Goal: Transaction & Acquisition: Book appointment/travel/reservation

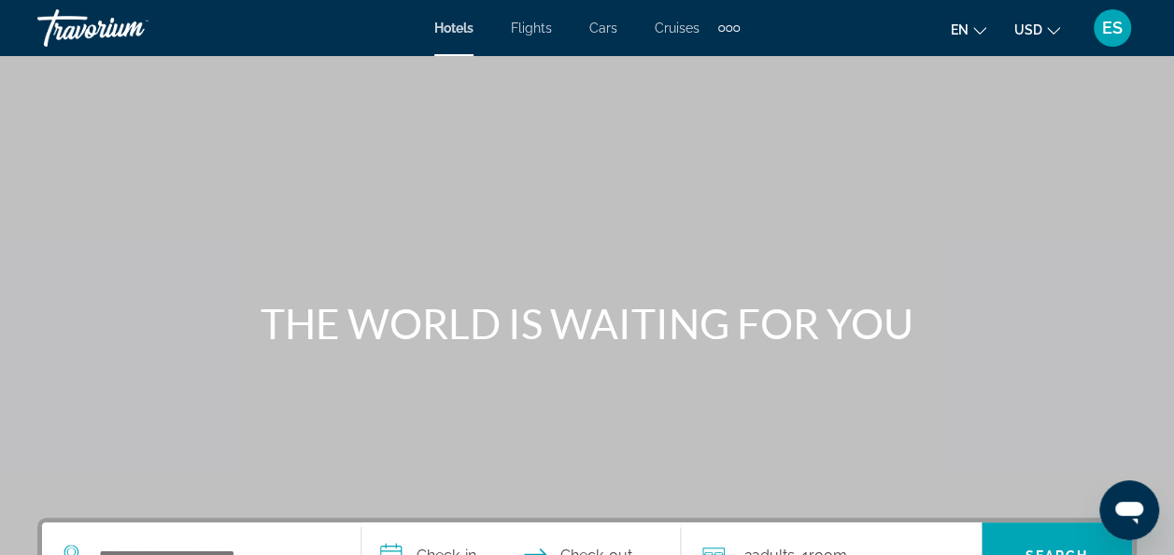
click at [446, 27] on span "Hotels" at bounding box center [453, 28] width 39 height 15
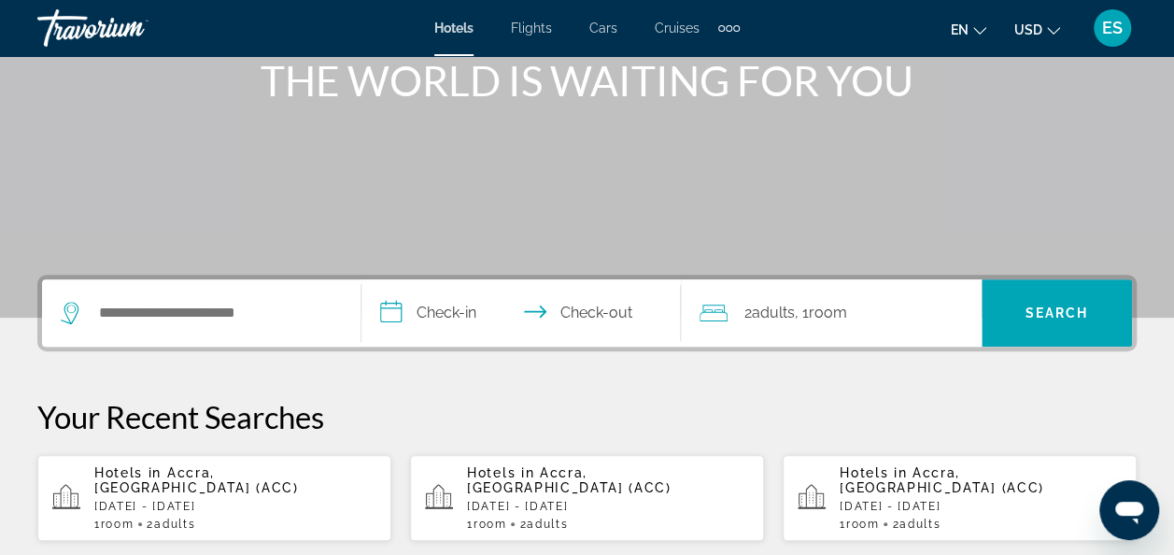
scroll to position [262, 0]
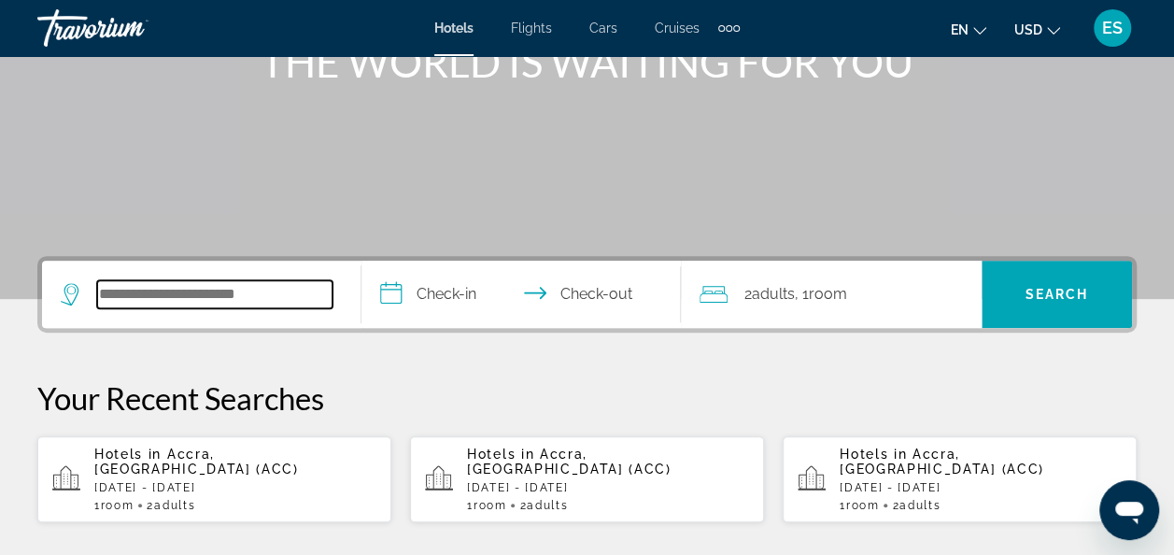
click at [165, 302] on input "Search hotel destination" at bounding box center [214, 294] width 235 height 28
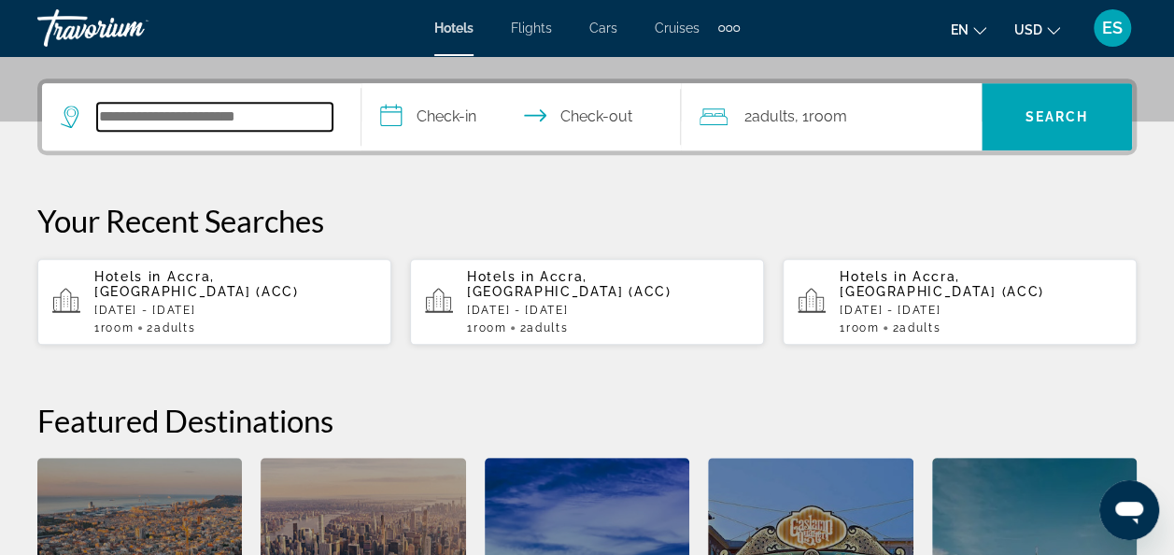
scroll to position [456, 0]
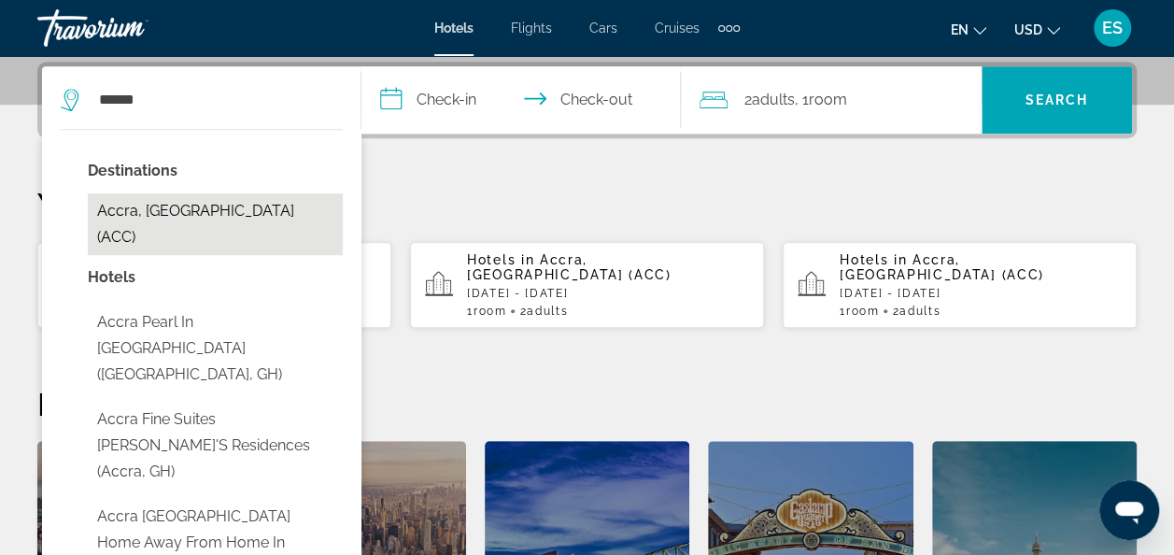
click at [194, 214] on button "Accra, [GEOGRAPHIC_DATA] (ACC)" at bounding box center [215, 224] width 255 height 62
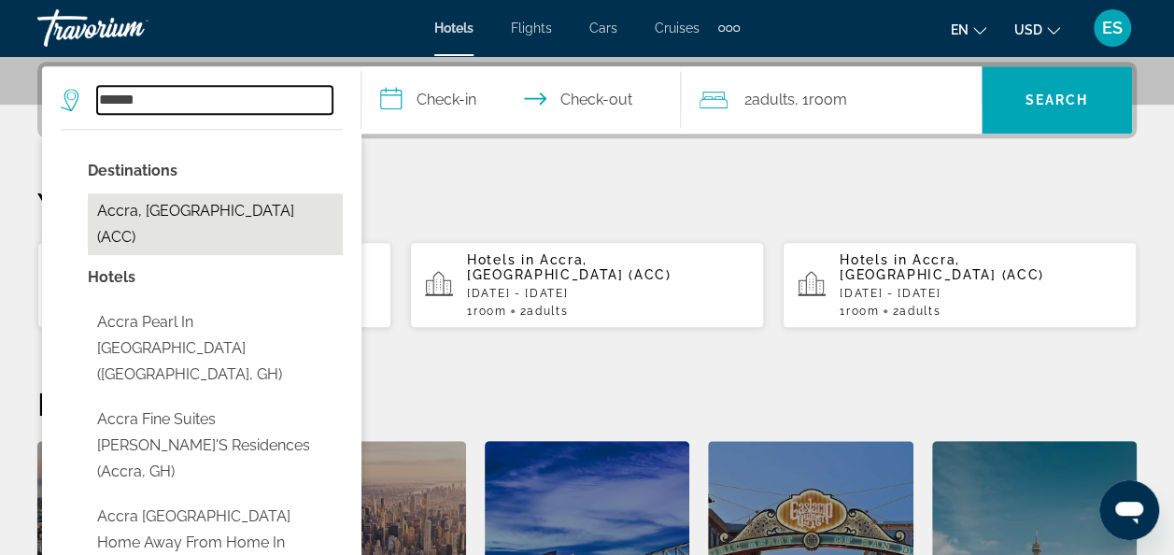
type input "**********"
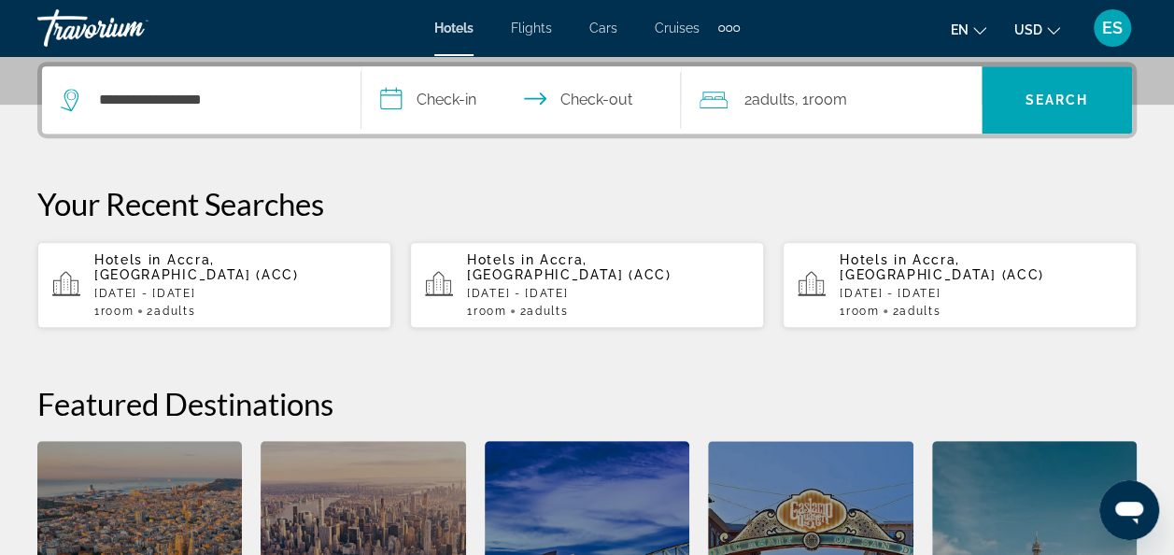
click at [452, 93] on input "**********" at bounding box center [525, 102] width 327 height 73
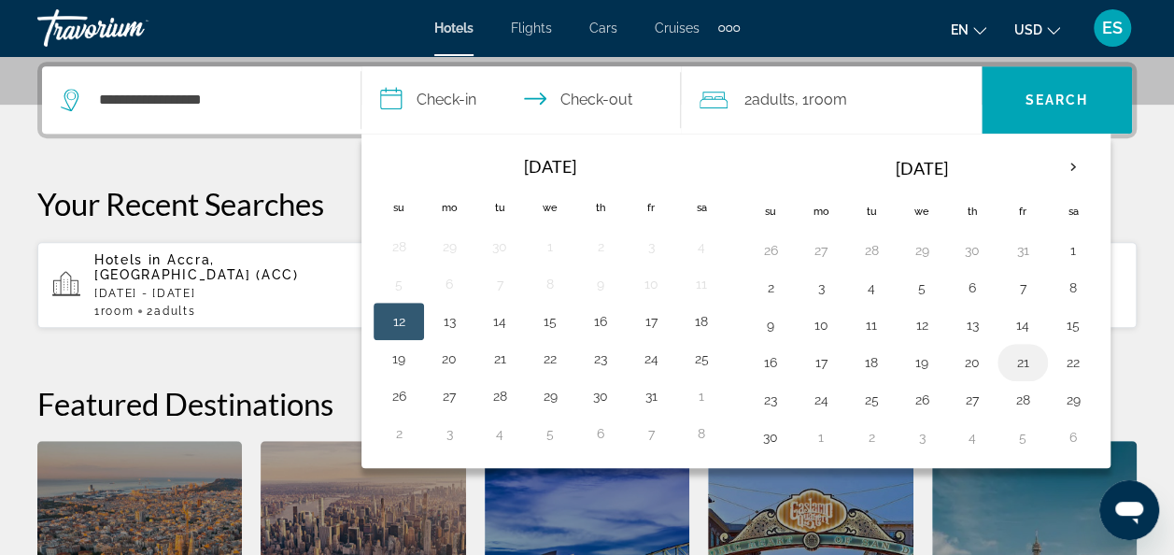
click at [1022, 362] on button "21" at bounding box center [1023, 362] width 30 height 26
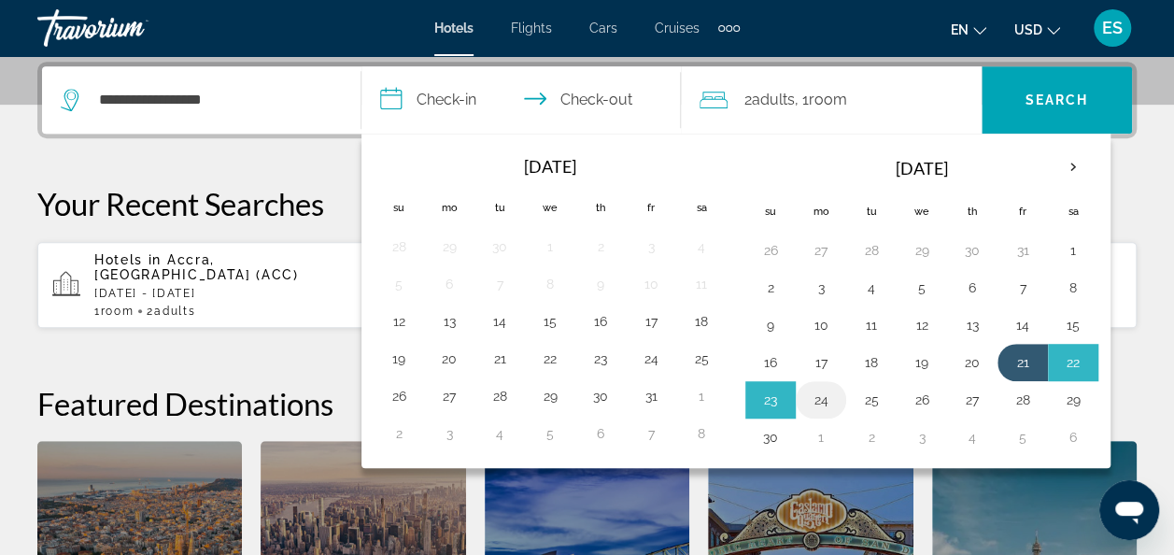
click at [810, 394] on button "24" at bounding box center [821, 400] width 30 height 26
type input "**********"
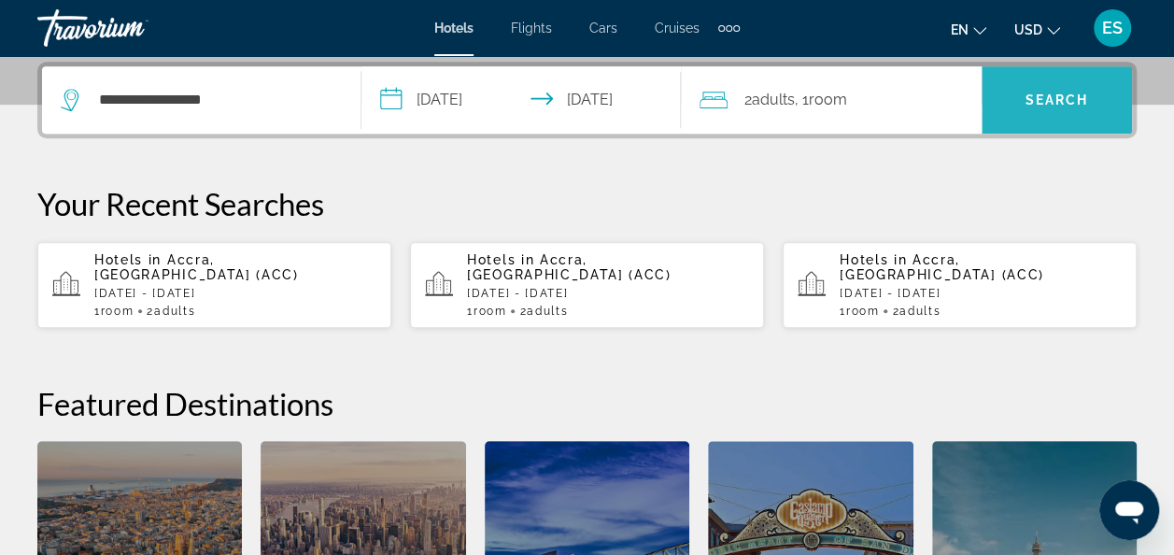
click at [1052, 104] on span "Search" at bounding box center [1058, 99] width 64 height 15
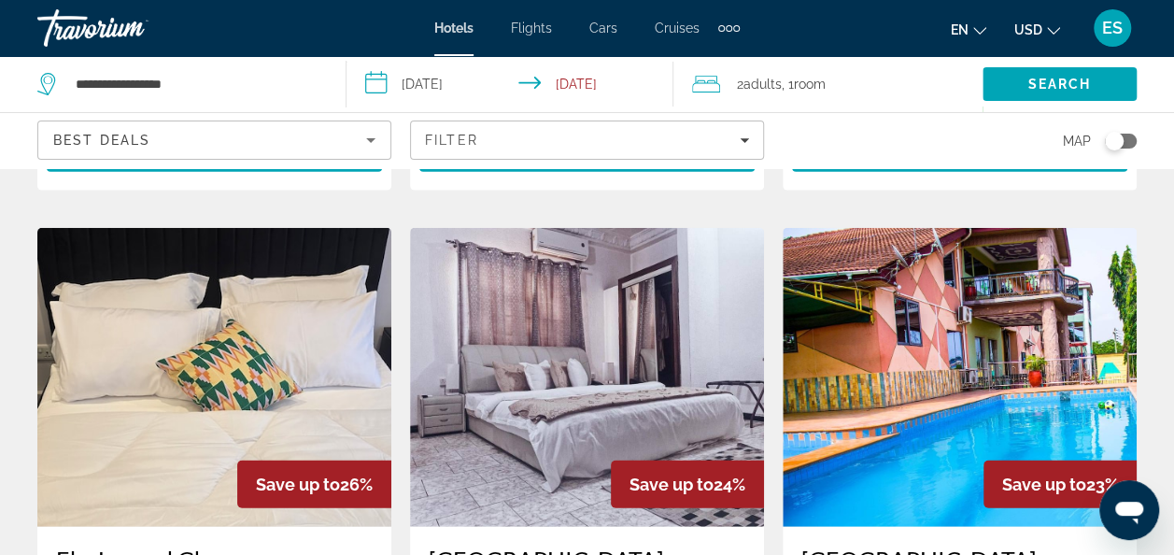
scroll to position [2158, 0]
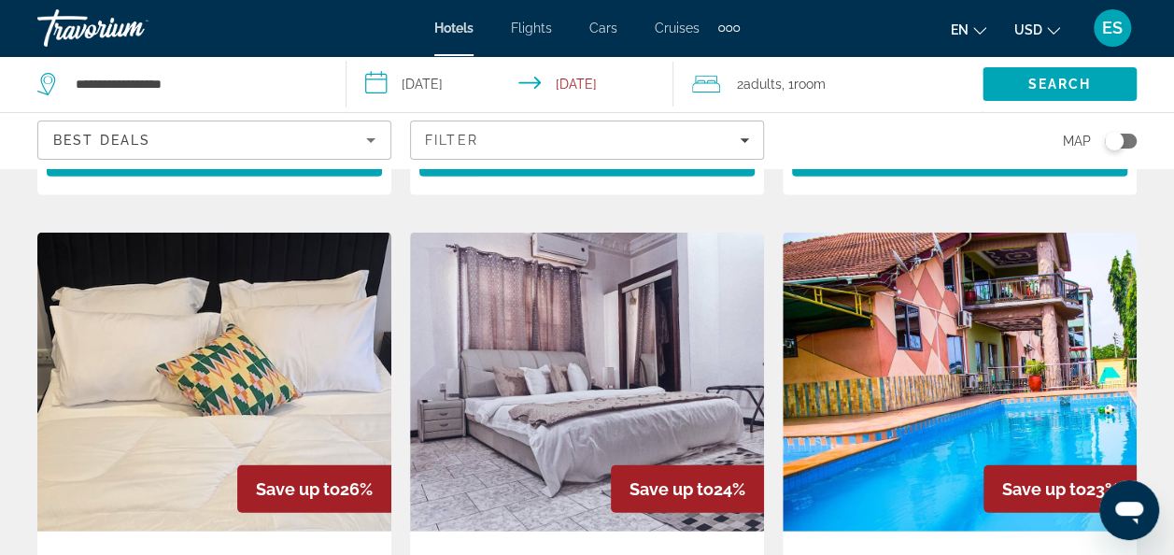
click at [256, 131] on div "Best Deals" at bounding box center [209, 140] width 313 height 22
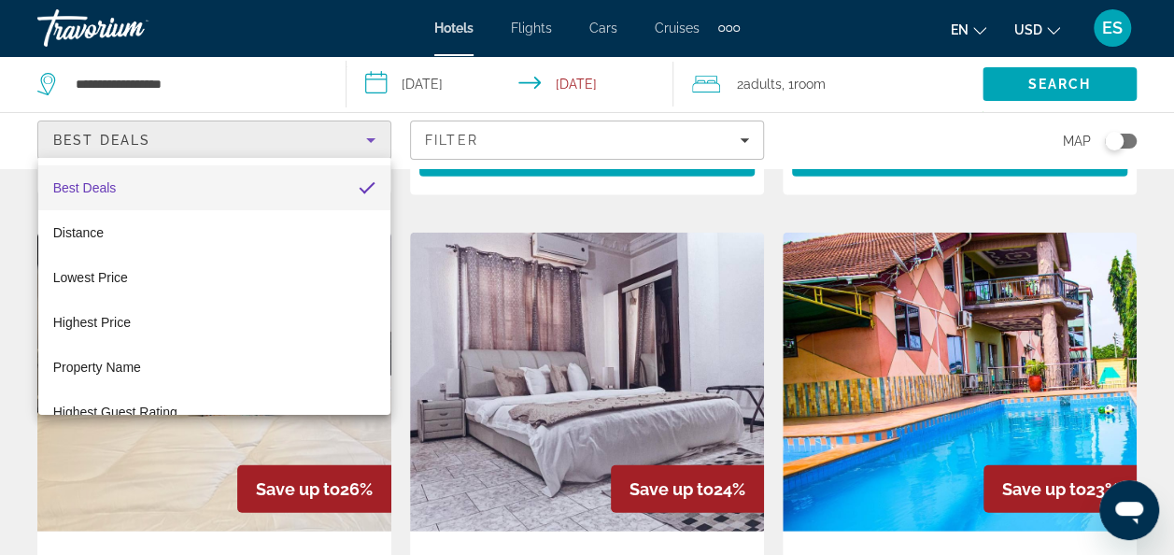
click at [742, 144] on div at bounding box center [587, 277] width 1174 height 555
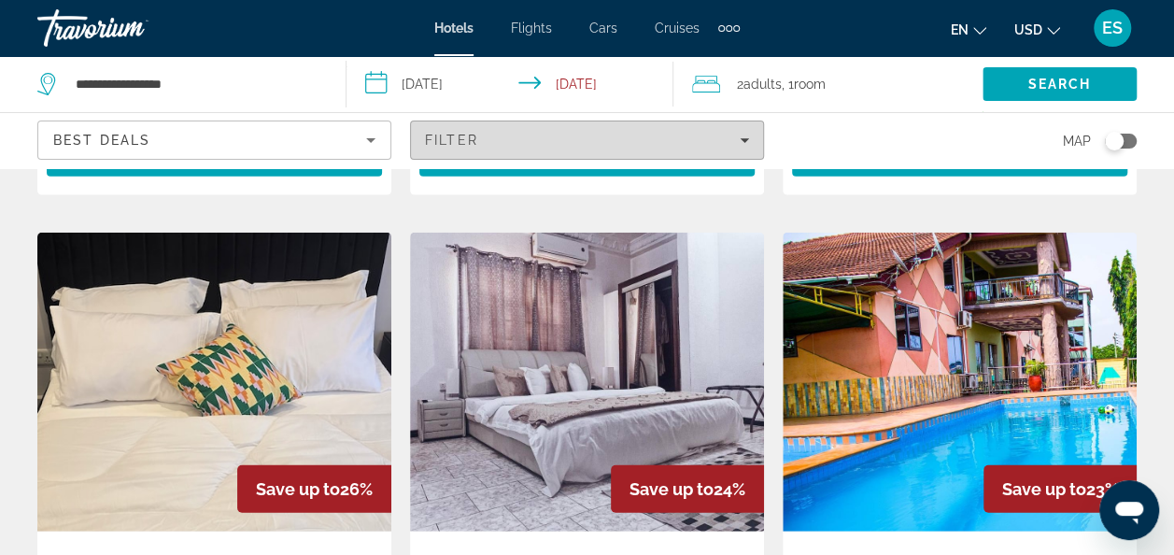
click at [746, 133] on div "Filter" at bounding box center [587, 140] width 324 height 15
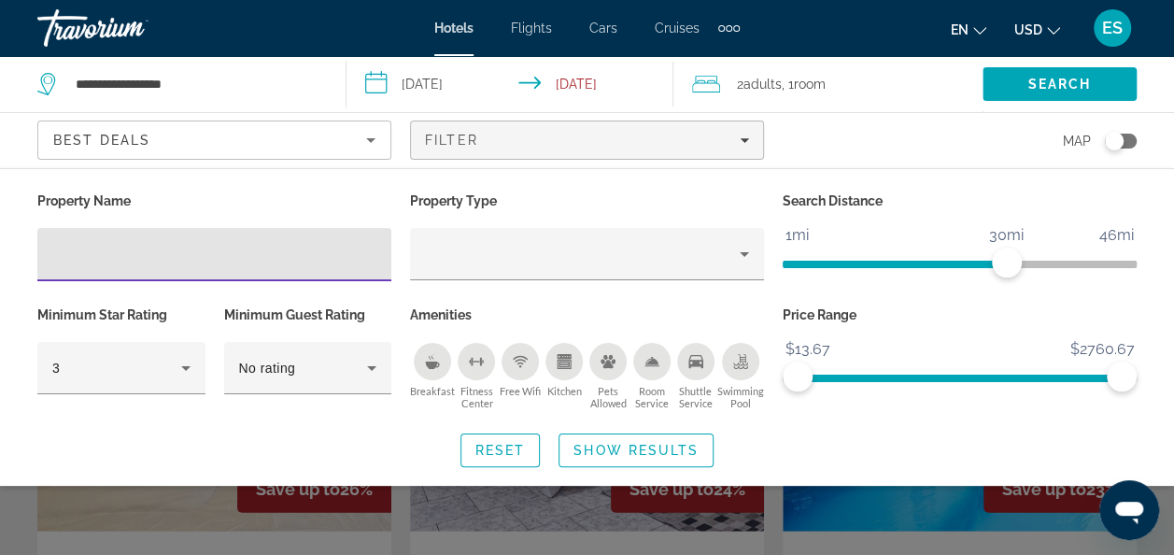
click at [338, 256] on input "Hotel Filters" at bounding box center [214, 255] width 324 height 22
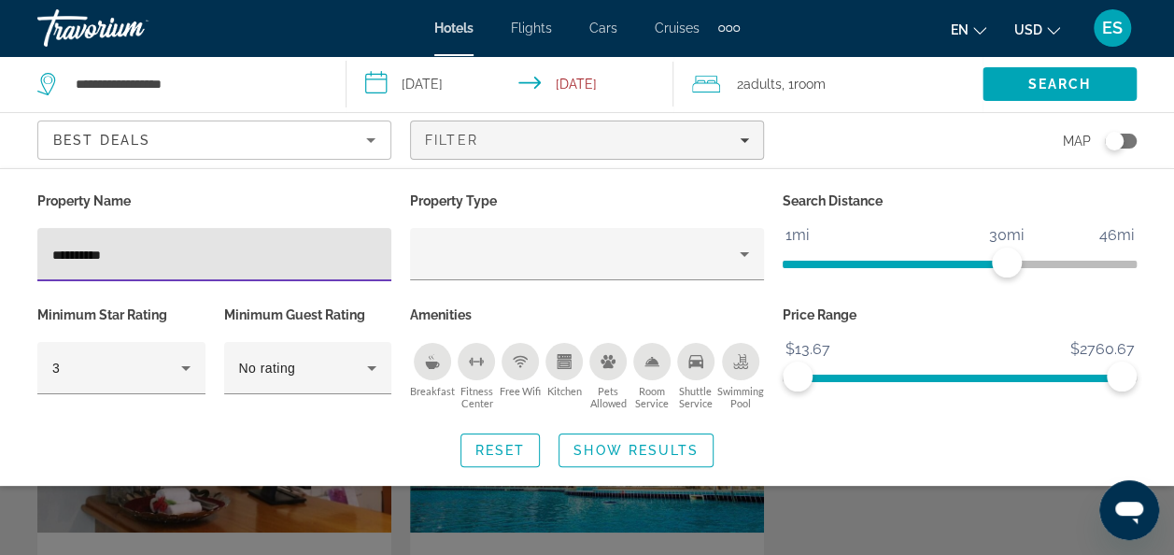
type input "*********"
click at [666, 443] on span "Show Results" at bounding box center [636, 450] width 125 height 15
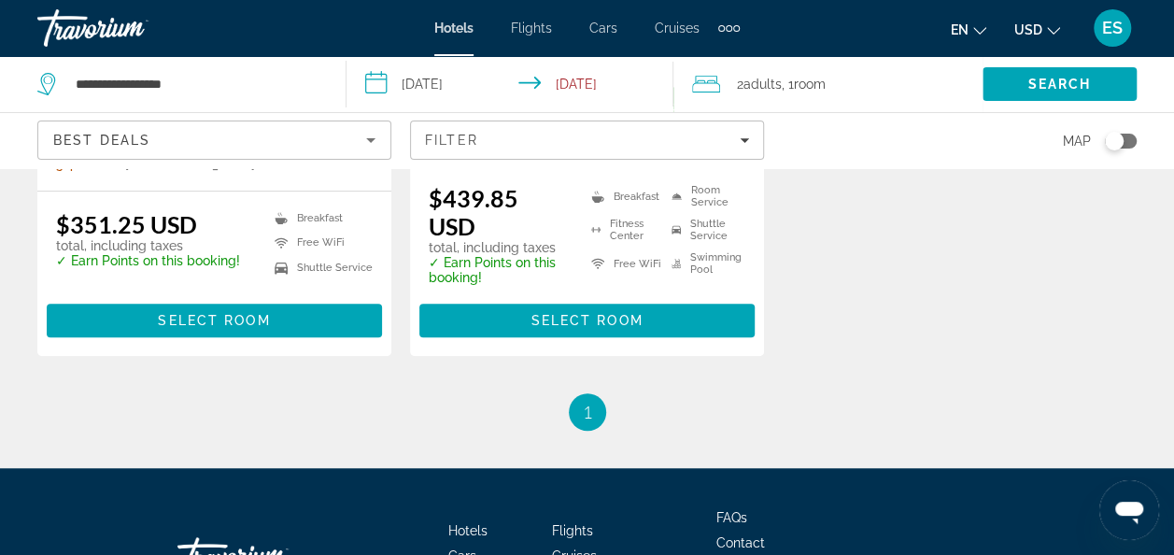
scroll to position [537, 0]
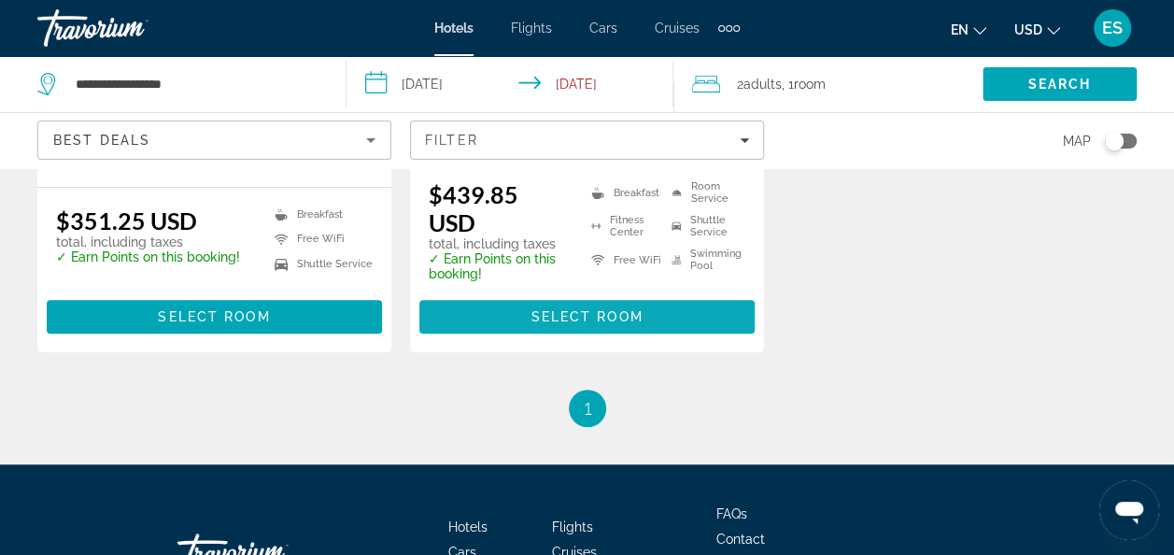
click at [592, 312] on span "Select Room" at bounding box center [587, 316] width 112 height 15
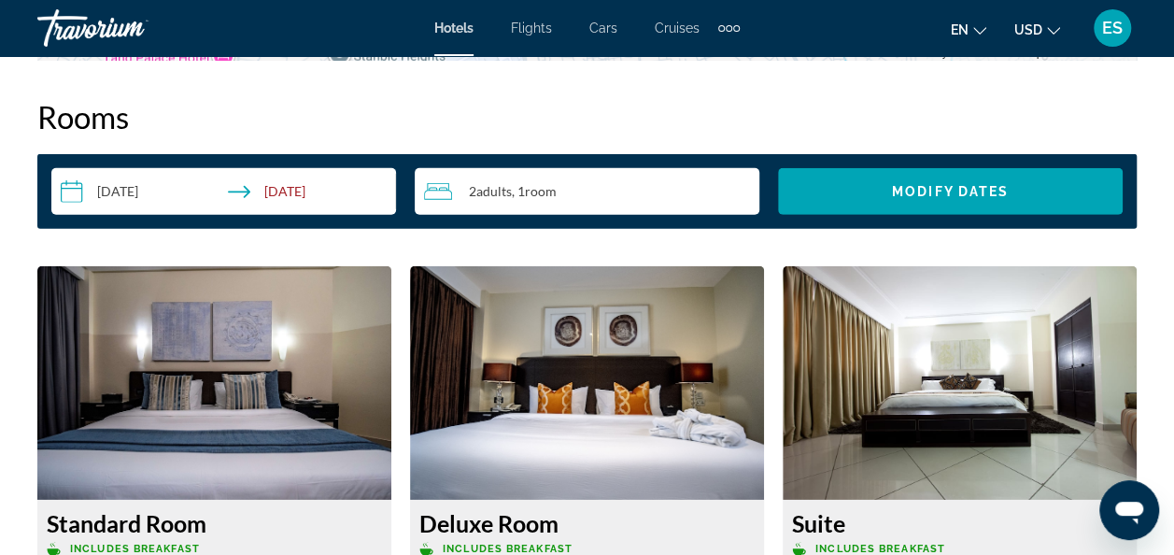
scroll to position [2621, 0]
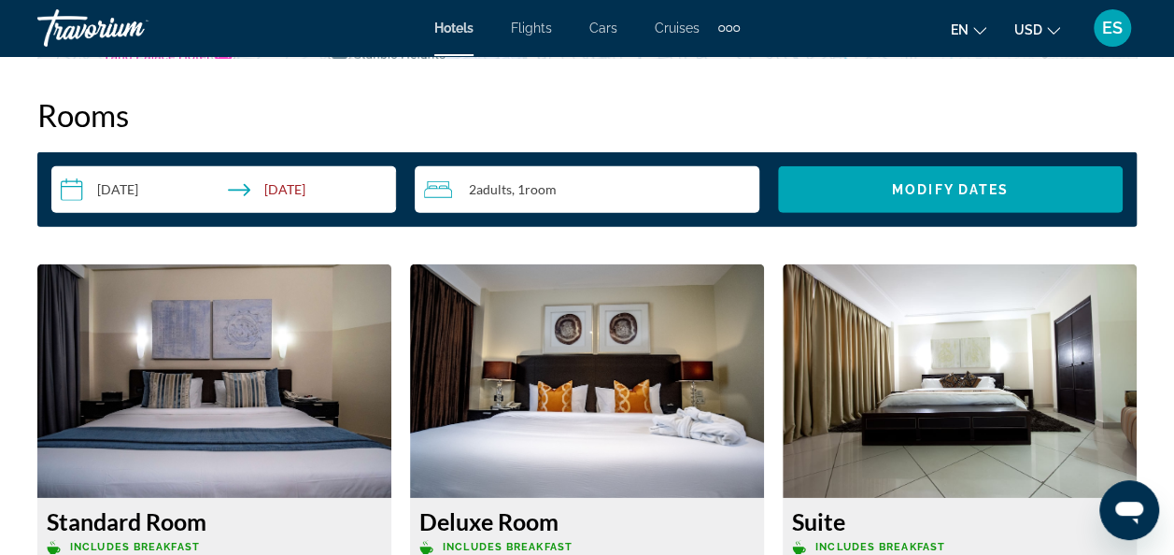
click at [305, 198] on input "**********" at bounding box center [227, 192] width 352 height 52
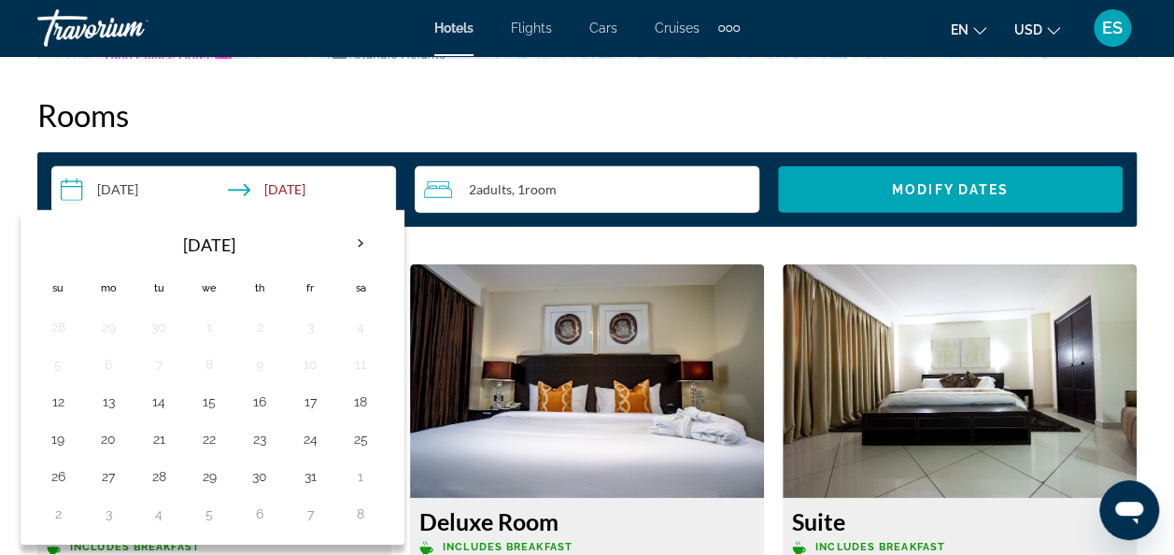
click at [325, 198] on input "**********" at bounding box center [227, 192] width 352 height 52
click at [360, 252] on th "Next month" at bounding box center [360, 243] width 50 height 41
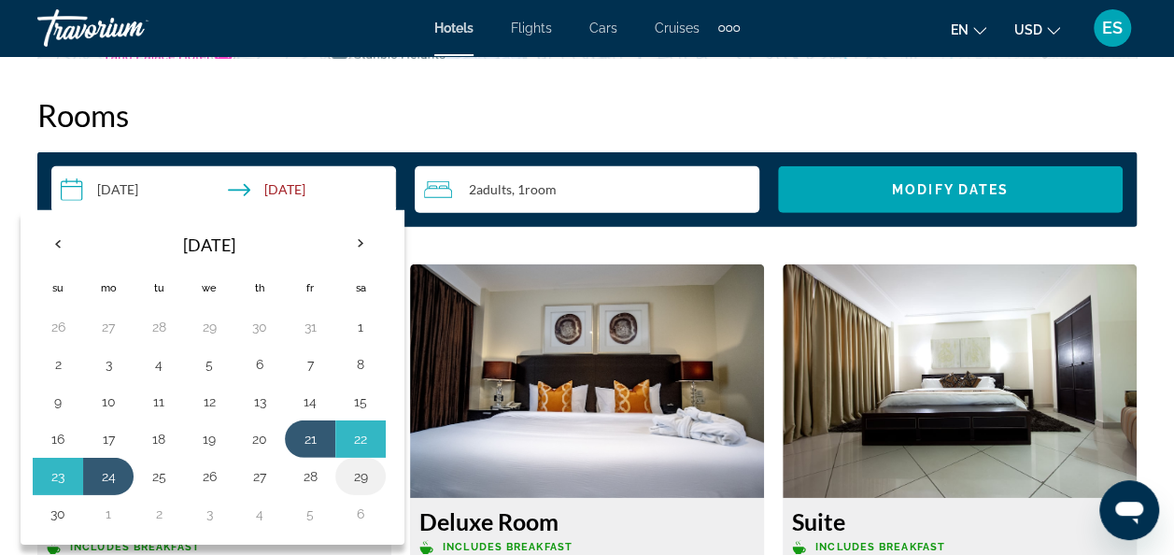
click at [355, 482] on button "29" at bounding box center [361, 476] width 30 height 26
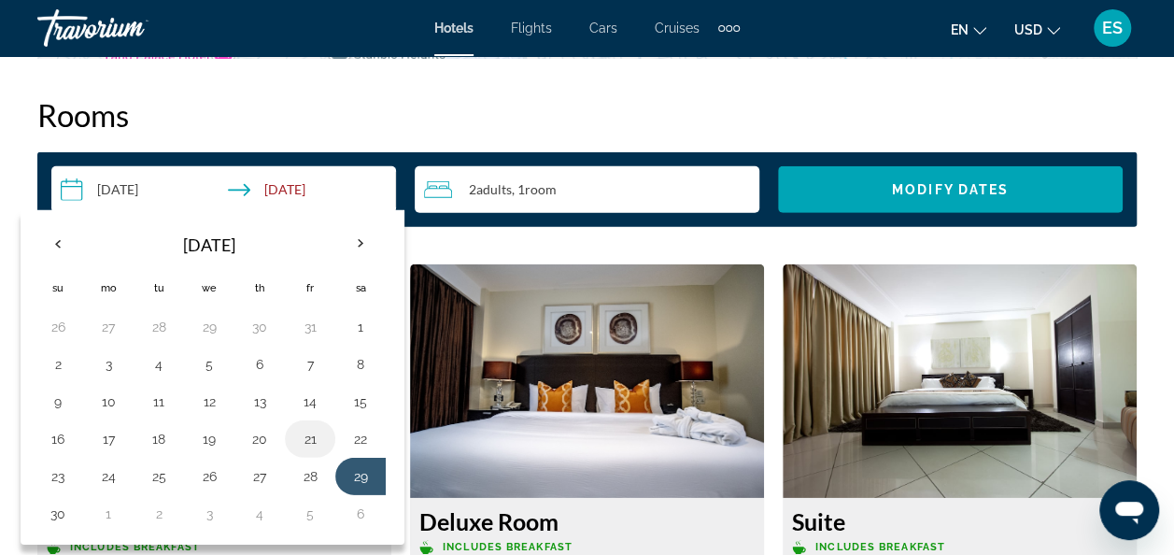
click at [305, 438] on button "21" at bounding box center [310, 439] width 30 height 26
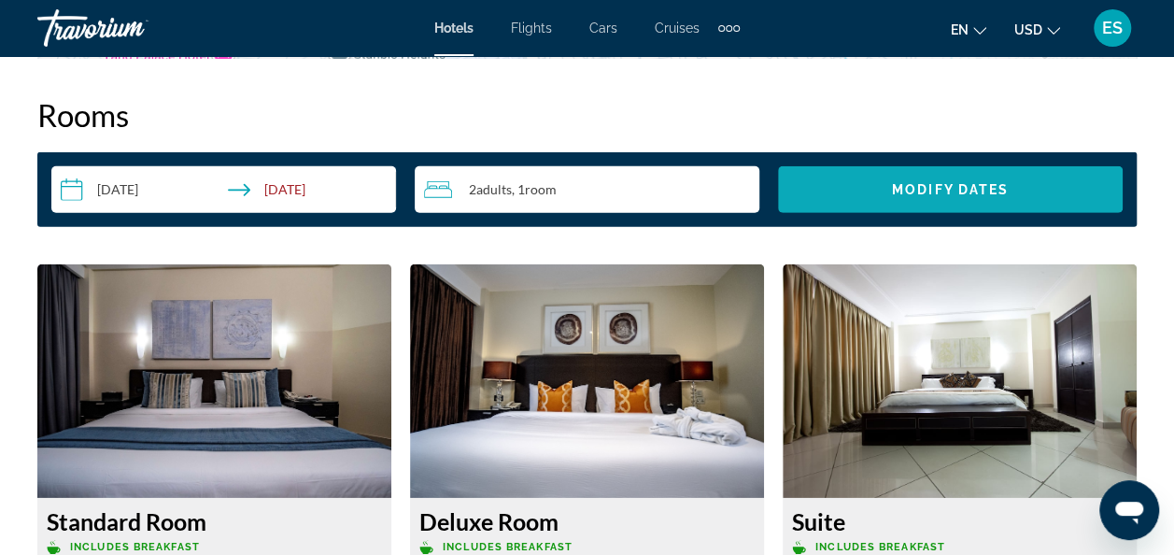
click at [944, 198] on span "Search widget" at bounding box center [950, 189] width 345 height 45
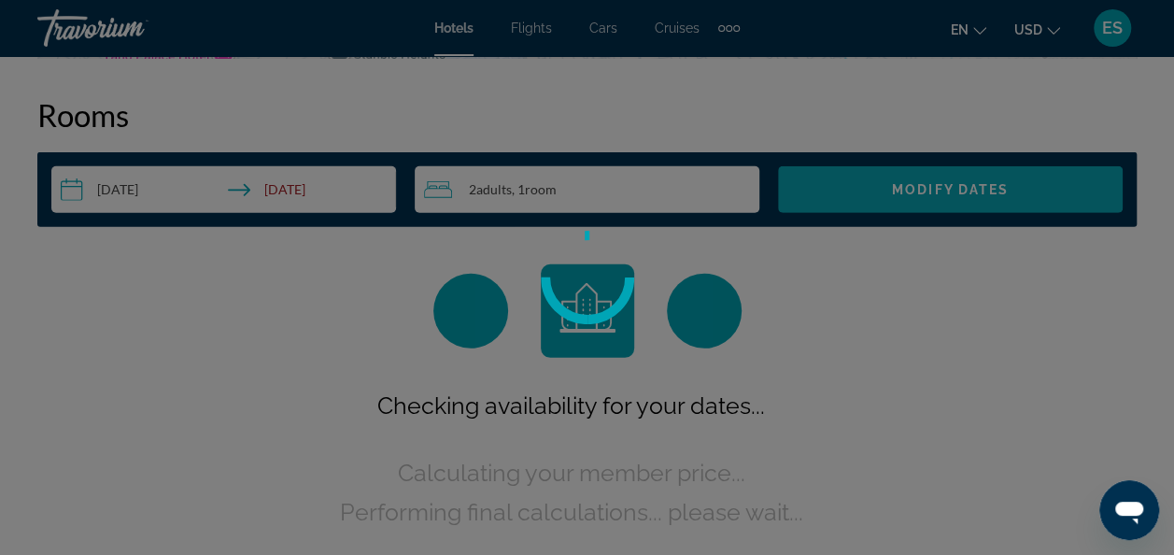
scroll to position [2606, 0]
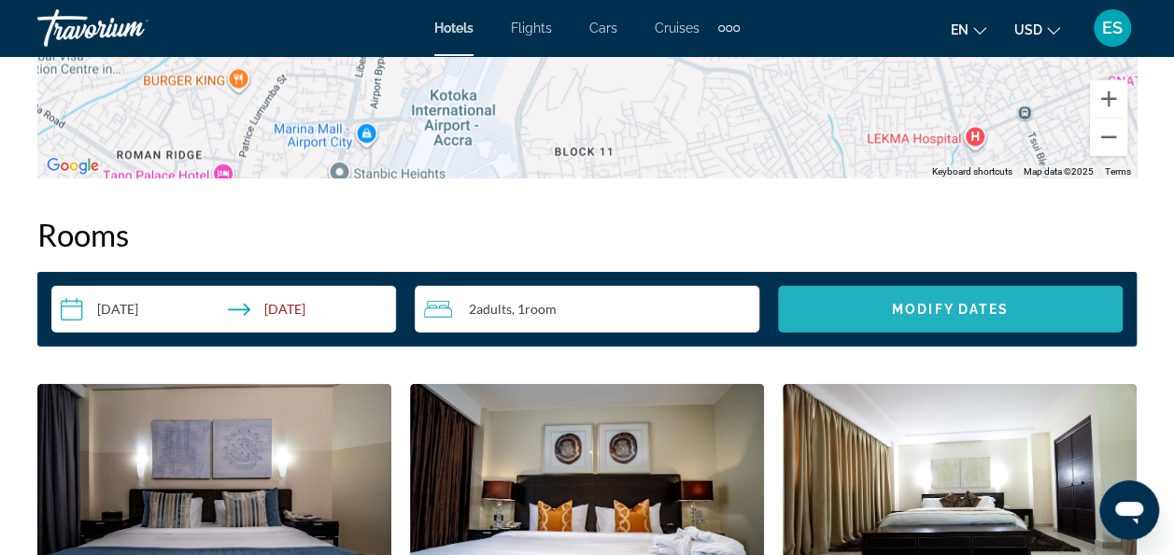
scroll to position [2502, 0]
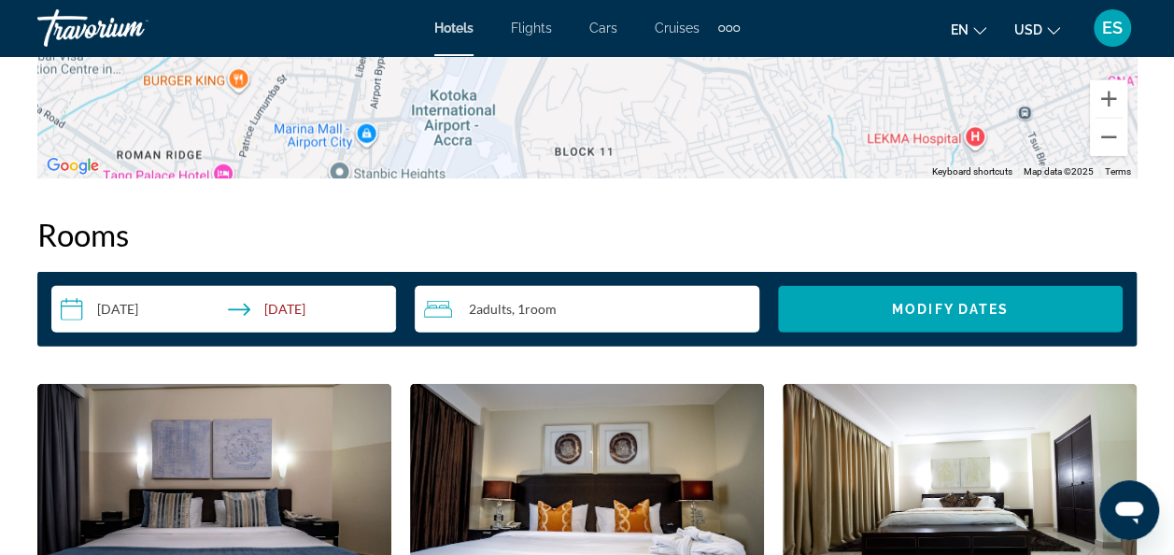
click at [296, 305] on input "**********" at bounding box center [227, 312] width 352 height 52
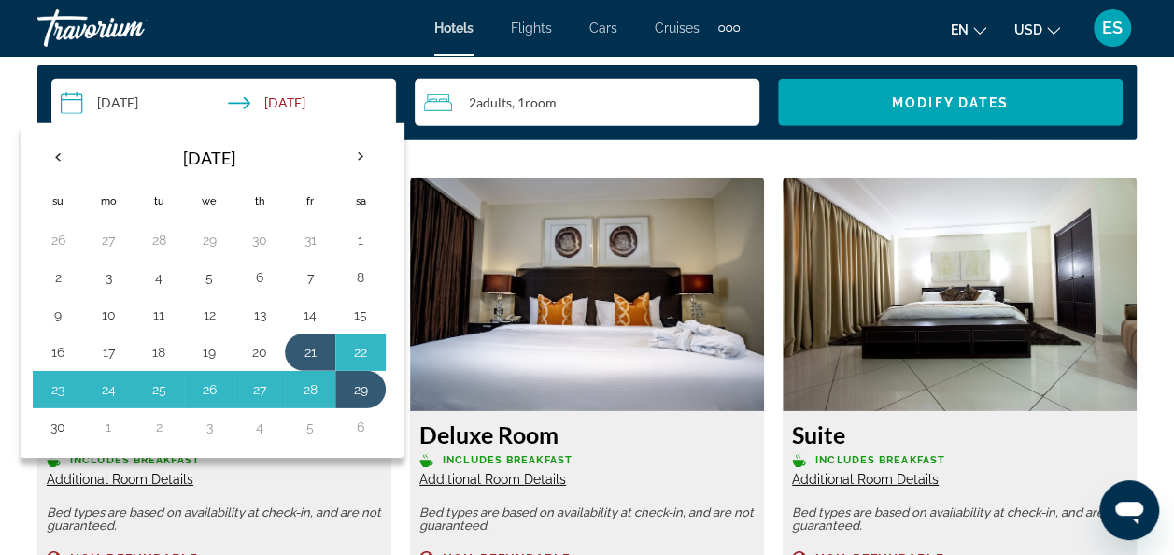
scroll to position [2707, 0]
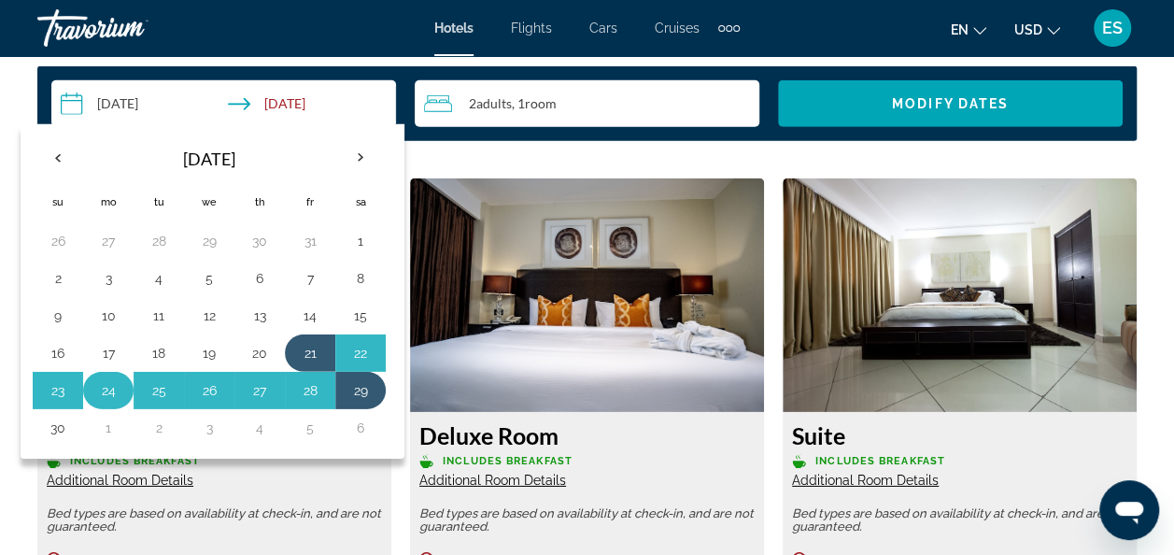
click at [108, 397] on button "24" at bounding box center [108, 390] width 30 height 26
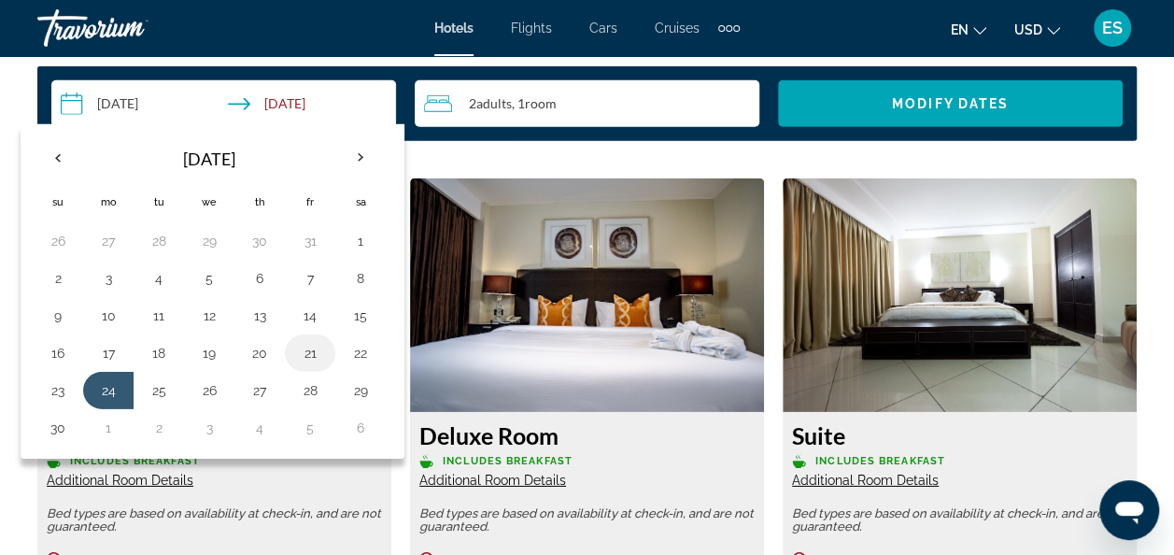
click at [303, 355] on button "21" at bounding box center [310, 353] width 30 height 26
type input "**********"
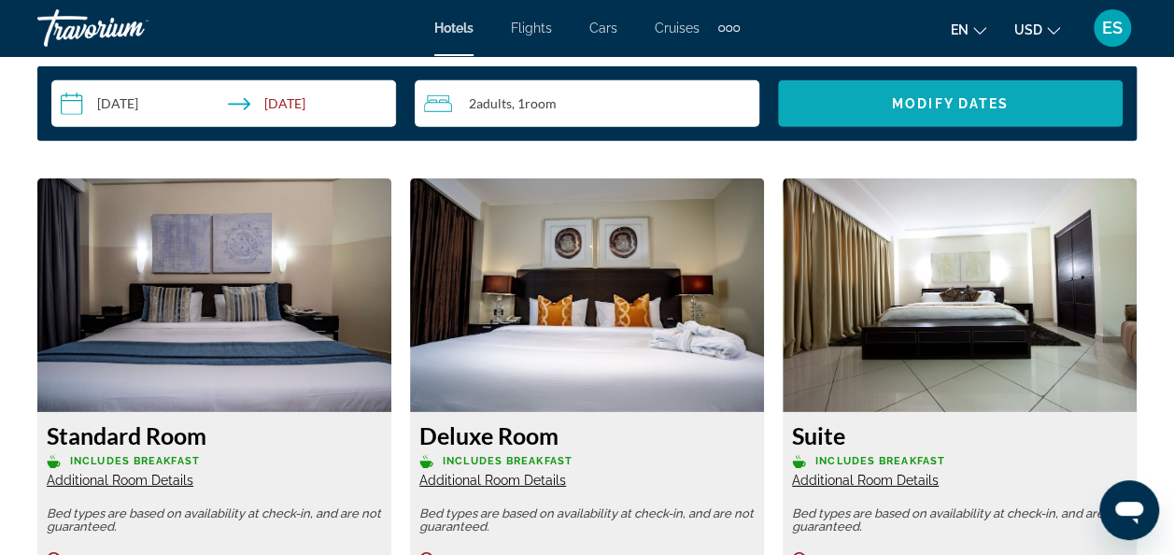
click at [957, 108] on span "Modify Dates" at bounding box center [950, 103] width 117 height 15
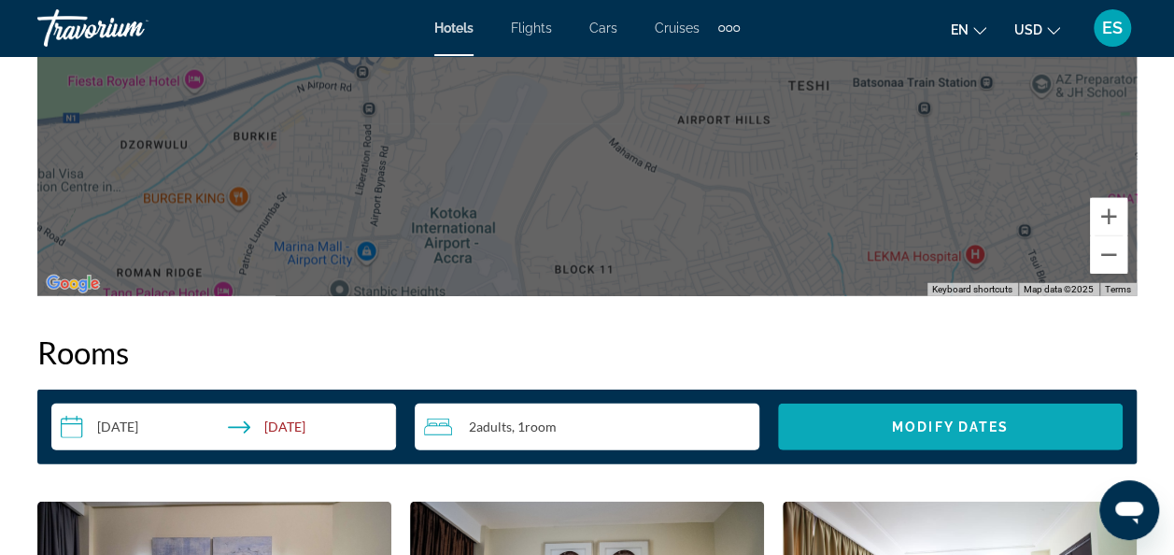
scroll to position [2391, 0]
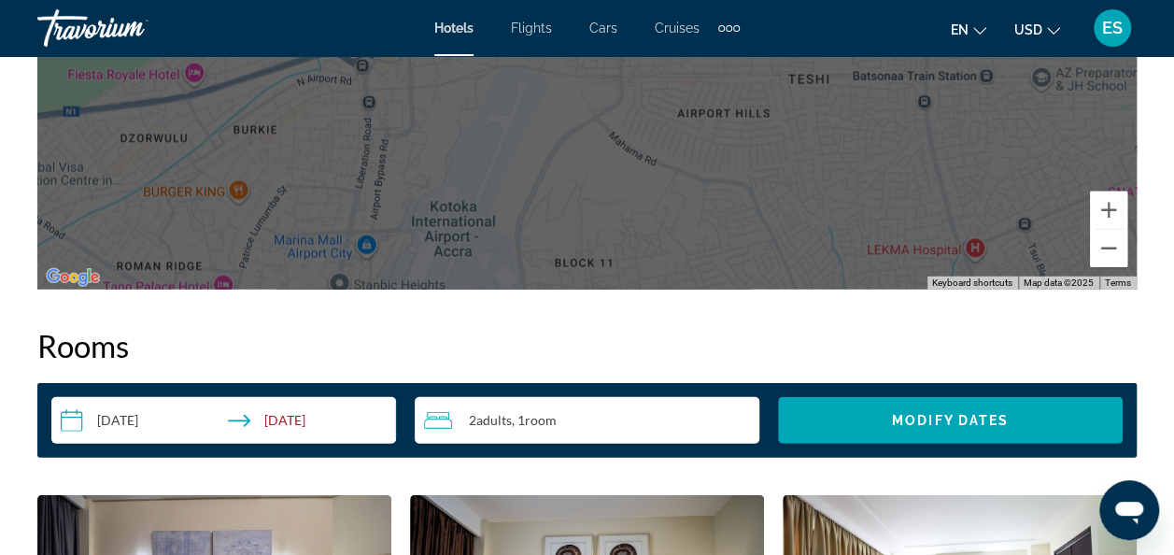
click at [731, 351] on h2 "Rooms" at bounding box center [587, 345] width 1100 height 37
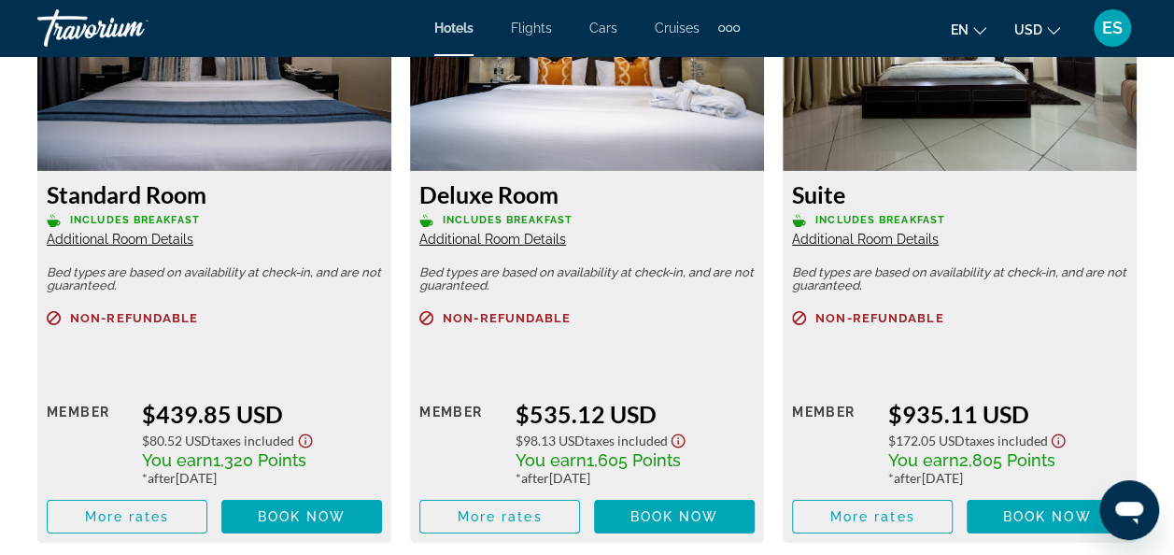
scroll to position [2949, 0]
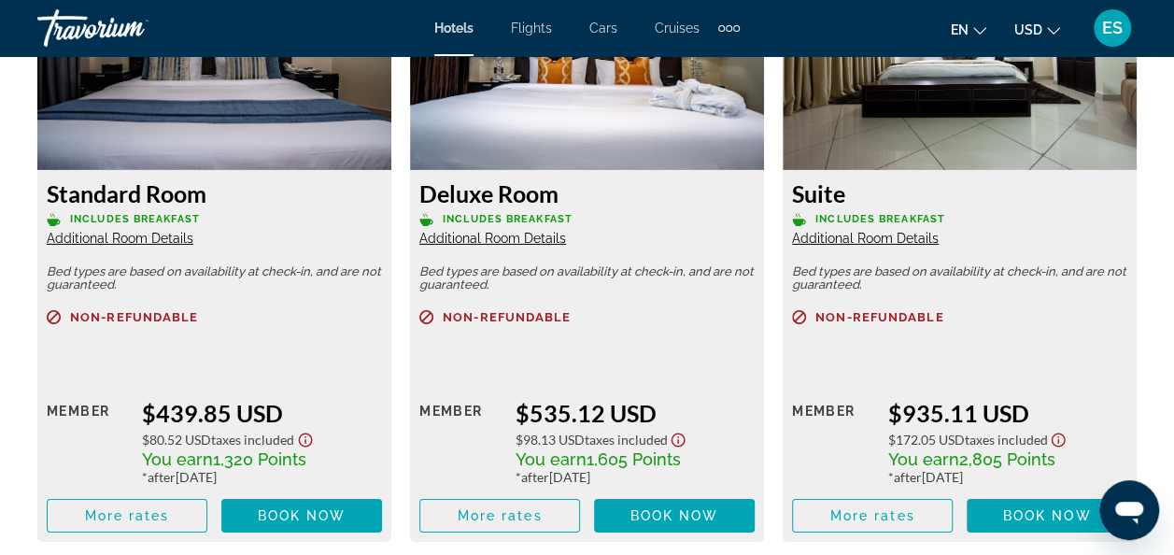
click at [181, 239] on span "Additional Room Details" at bounding box center [120, 238] width 147 height 15
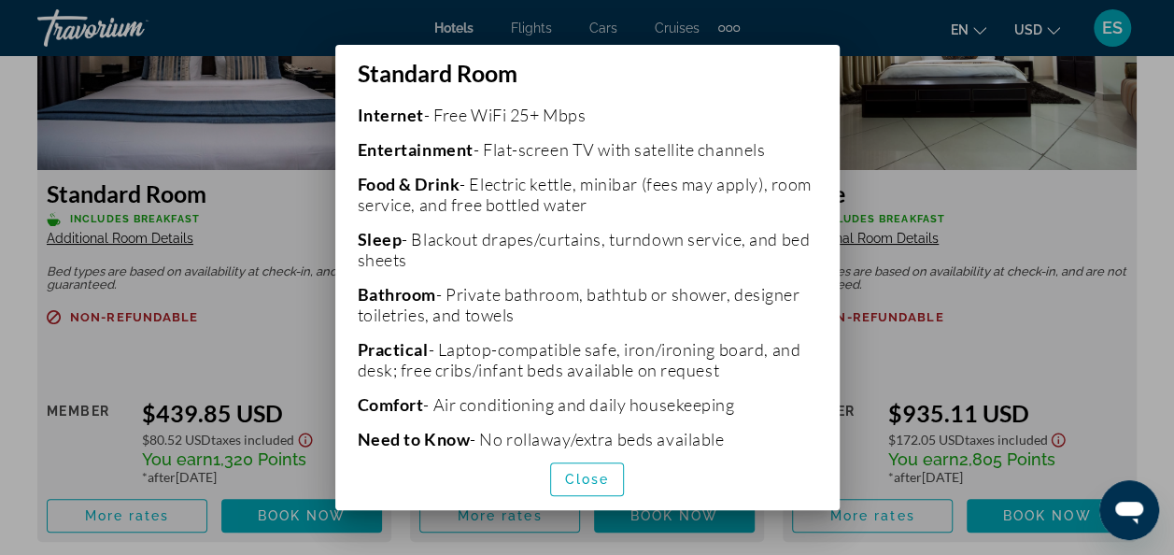
scroll to position [391, 0]
click at [587, 476] on span "Close" at bounding box center [587, 479] width 45 height 15
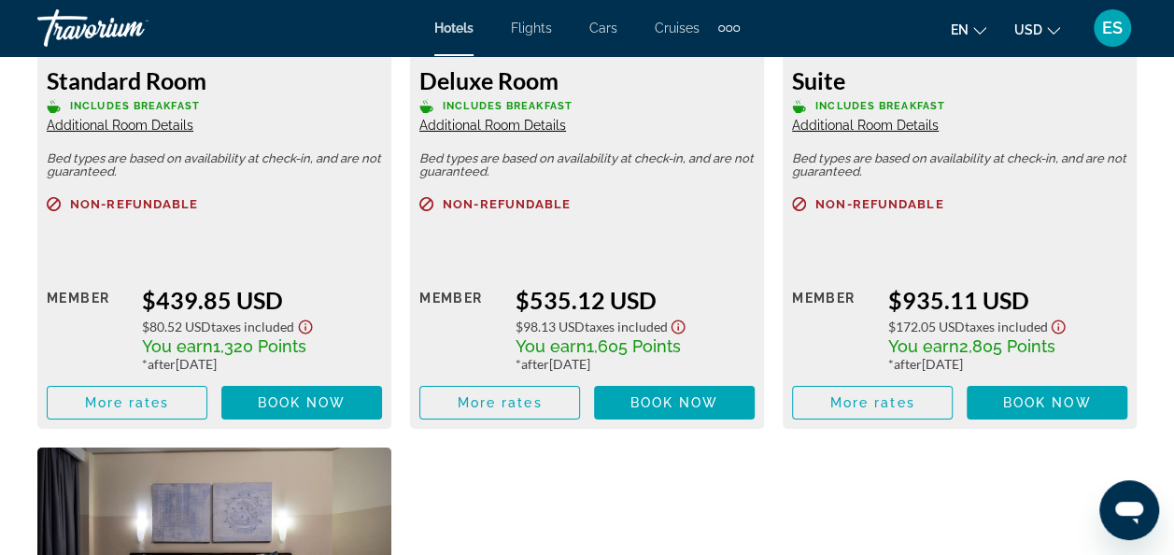
scroll to position [3063, 0]
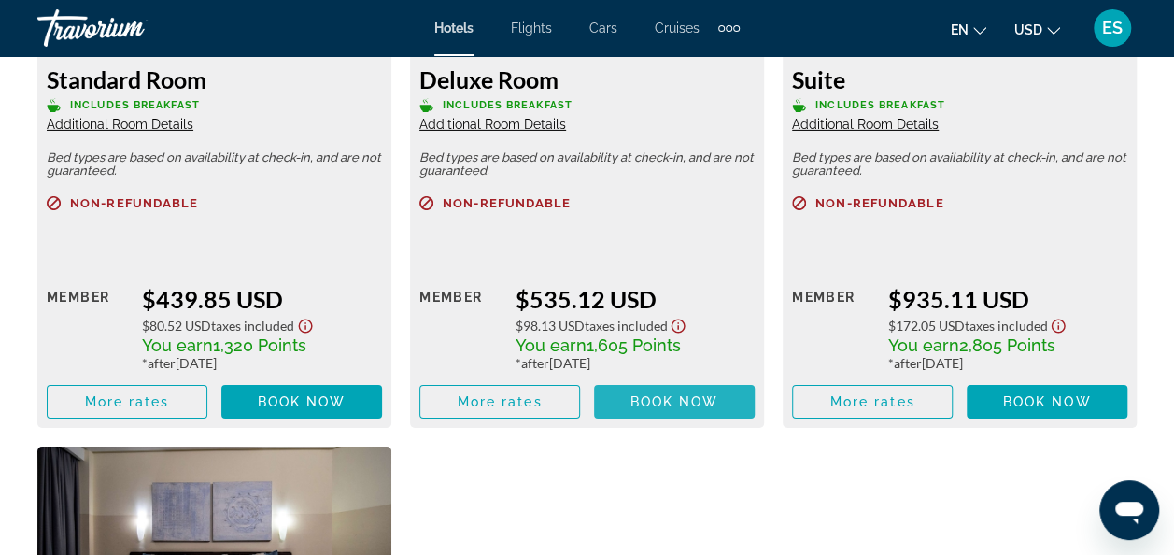
click at [688, 413] on span "Main content" at bounding box center [674, 401] width 161 height 45
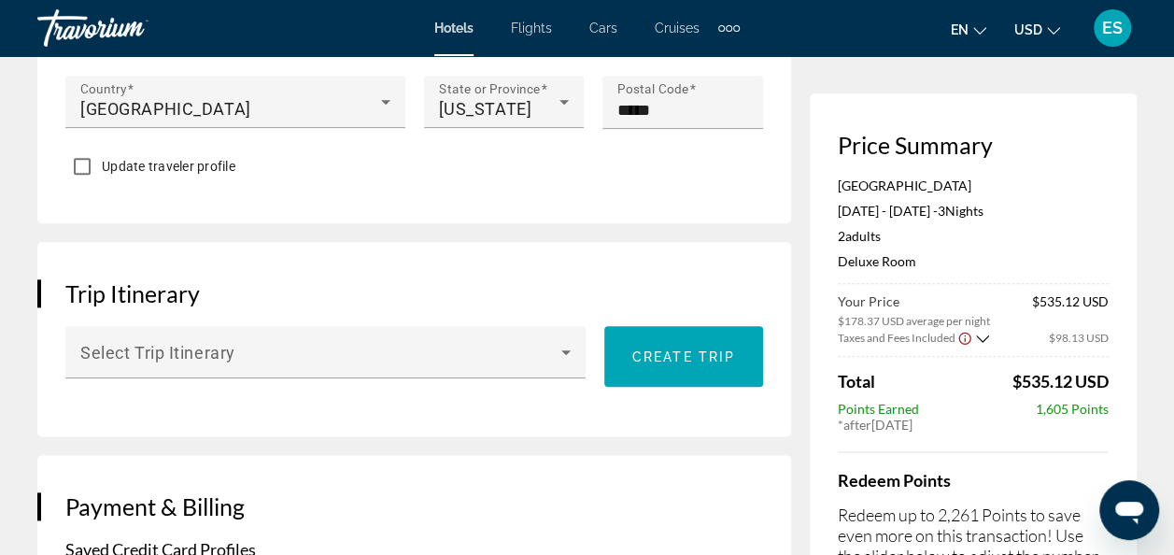
scroll to position [929, 0]
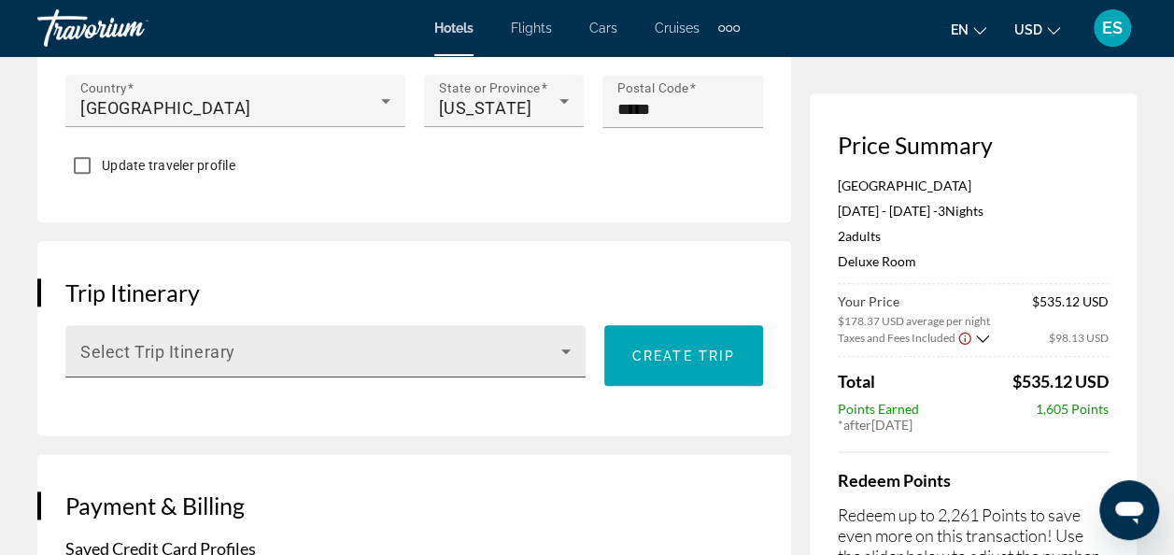
click at [565, 349] on icon "Main content" at bounding box center [565, 351] width 9 height 5
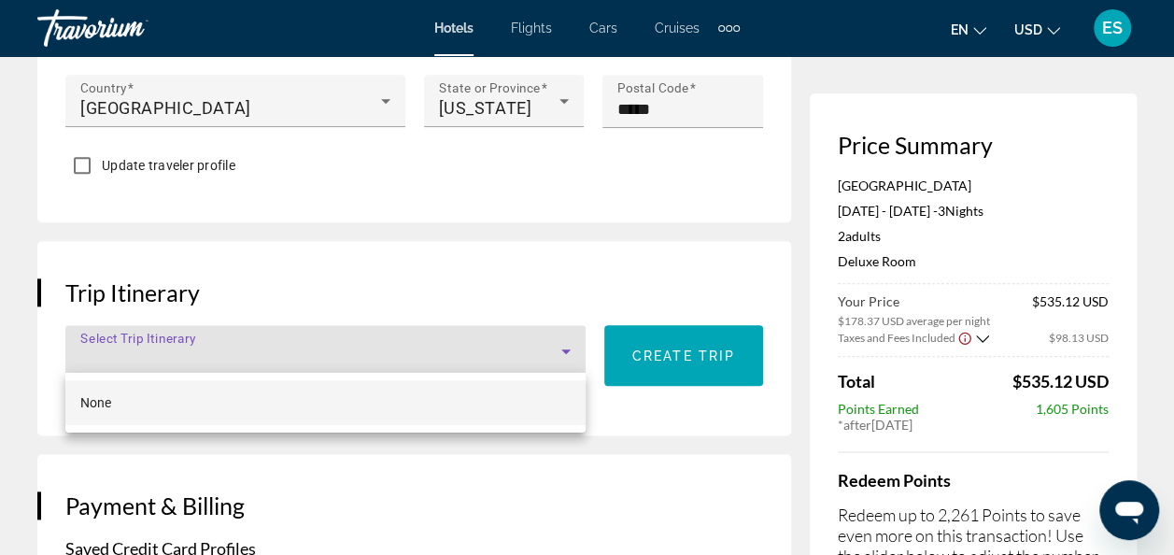
click at [648, 431] on div at bounding box center [587, 277] width 1174 height 555
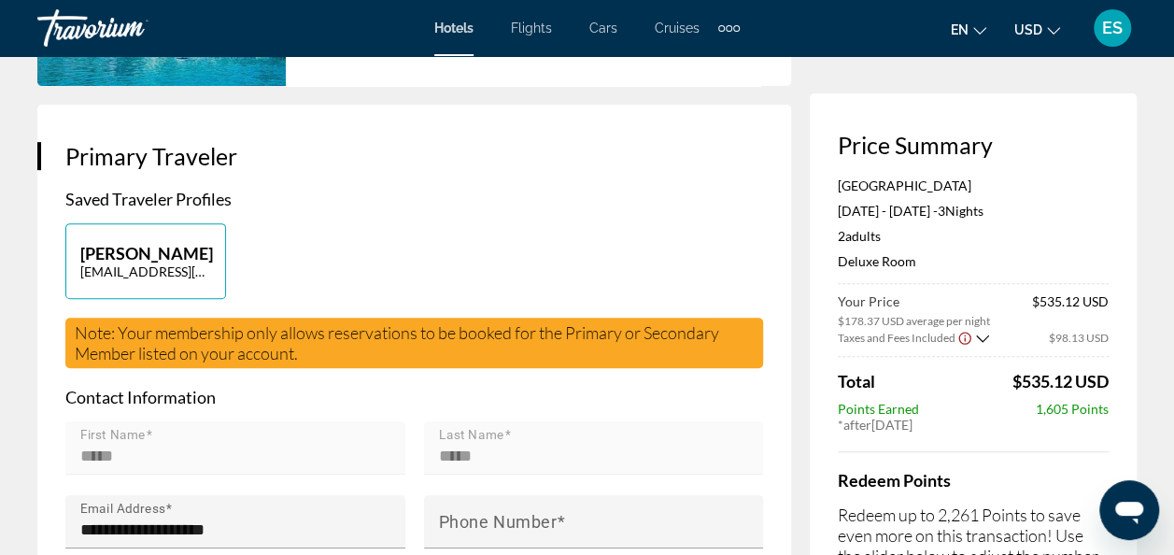
scroll to position [0, 0]
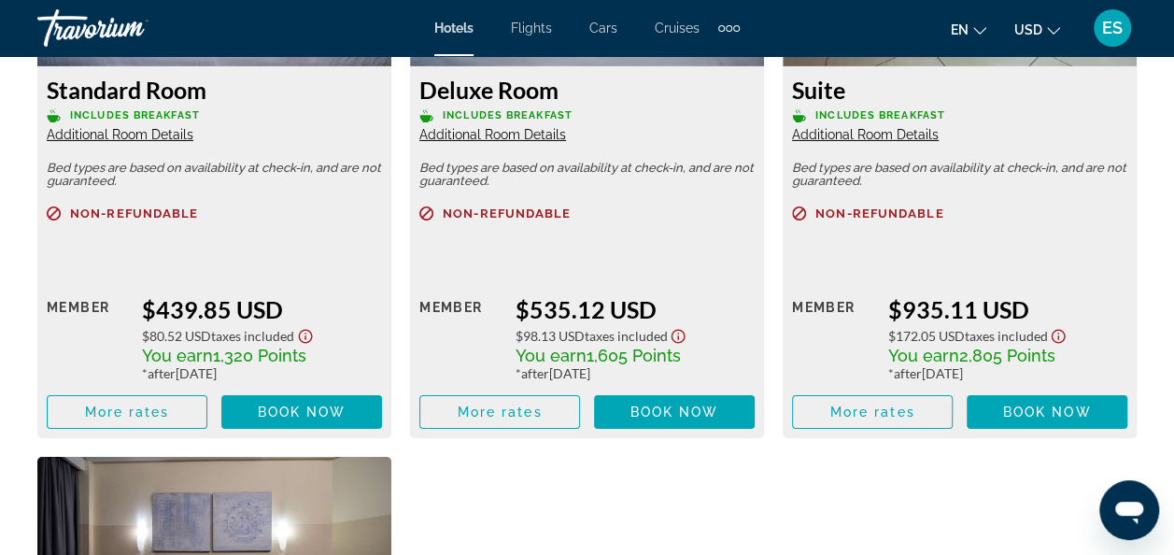
scroll to position [3057, 0]
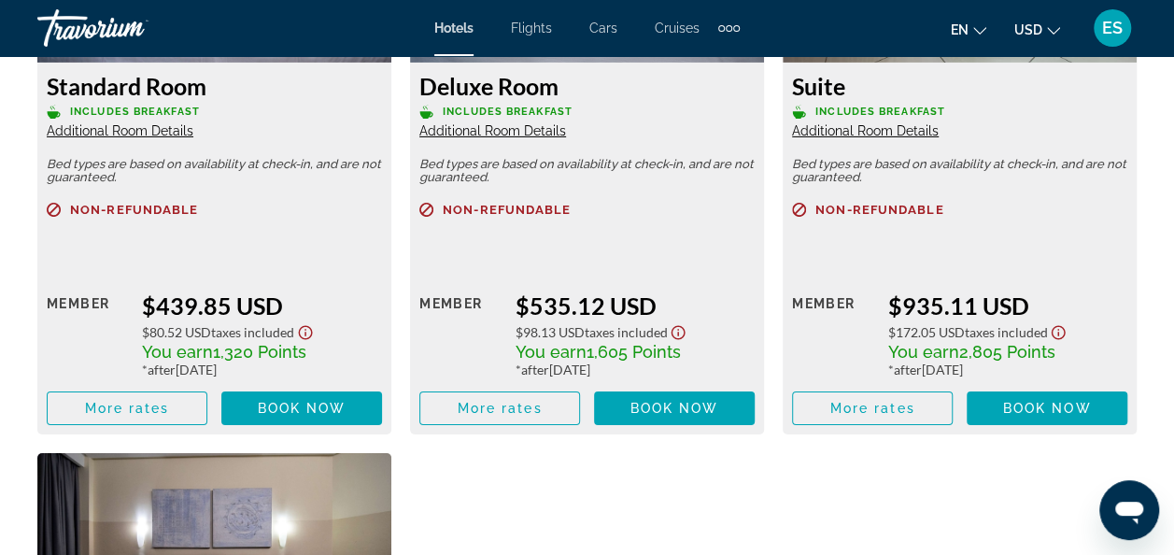
click at [557, 135] on span "Additional Room Details" at bounding box center [492, 130] width 147 height 15
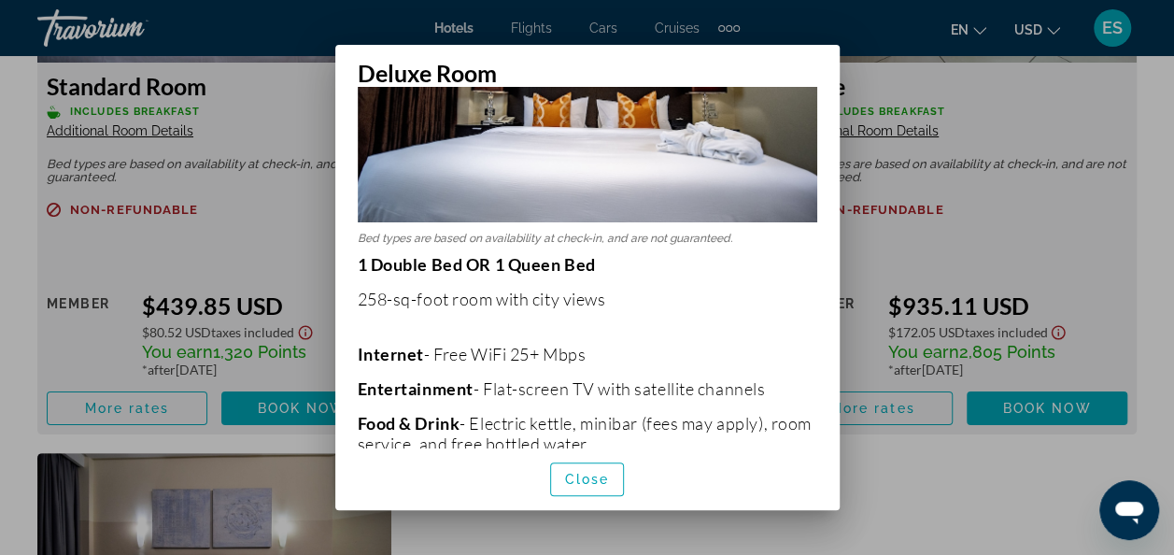
scroll to position [151, 0]
click at [273, 253] on div at bounding box center [587, 277] width 1174 height 555
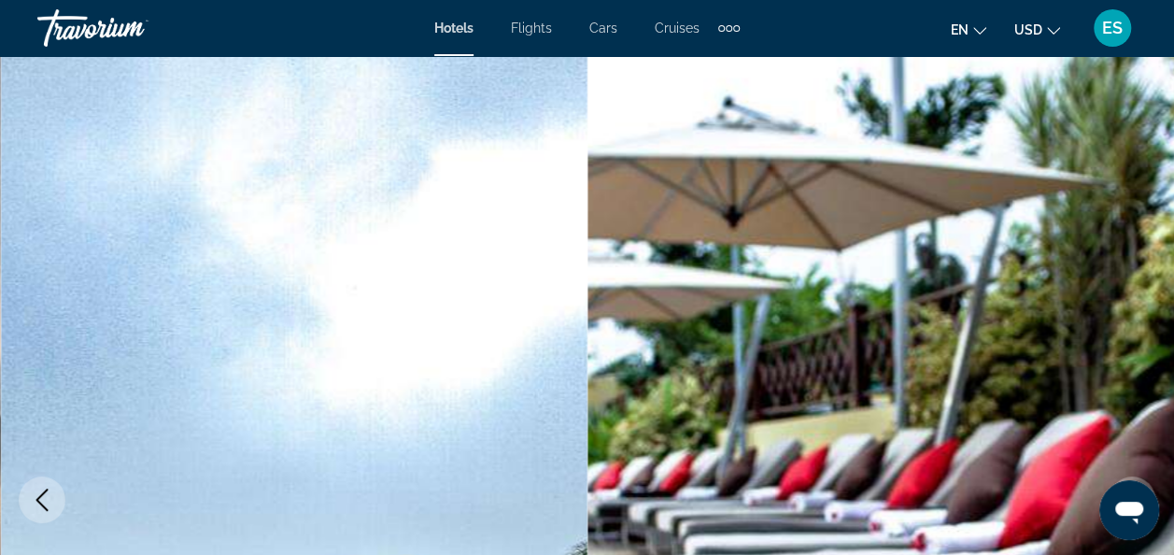
scroll to position [3057, 0]
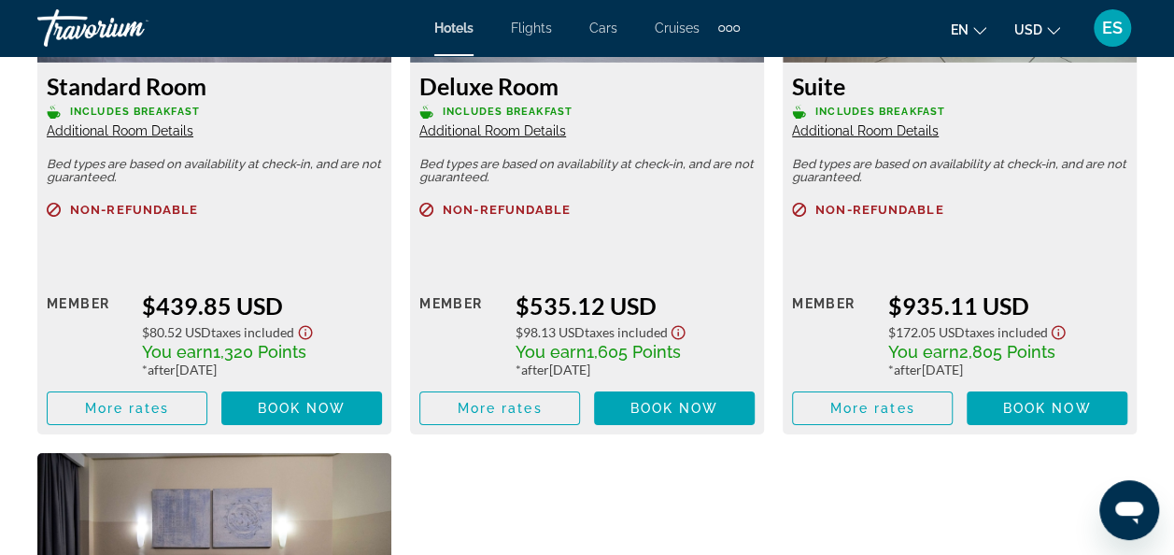
click at [169, 135] on span "Additional Room Details" at bounding box center [120, 130] width 147 height 15
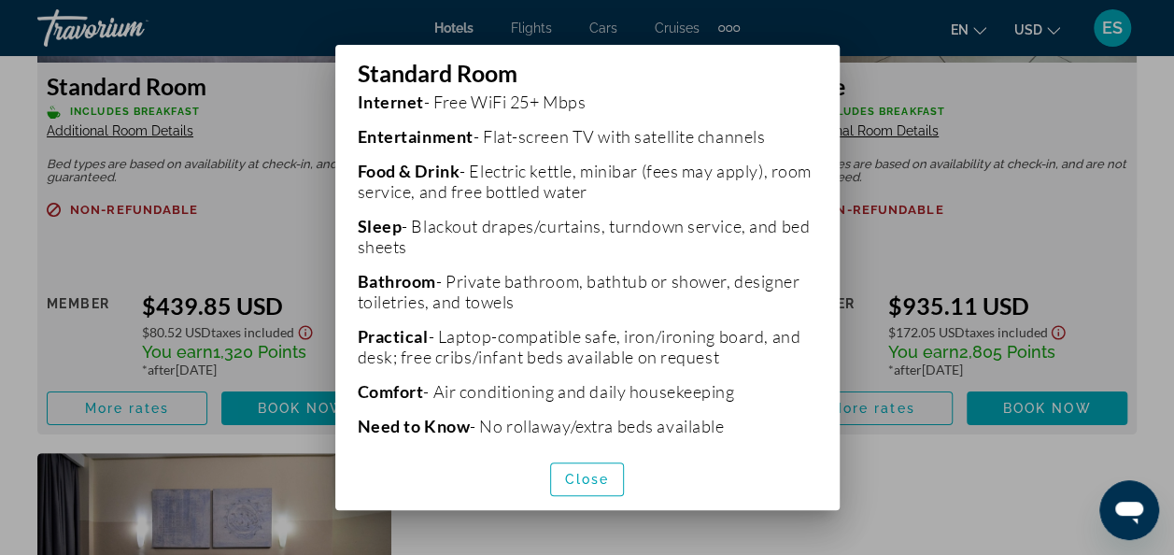
scroll to position [451, 0]
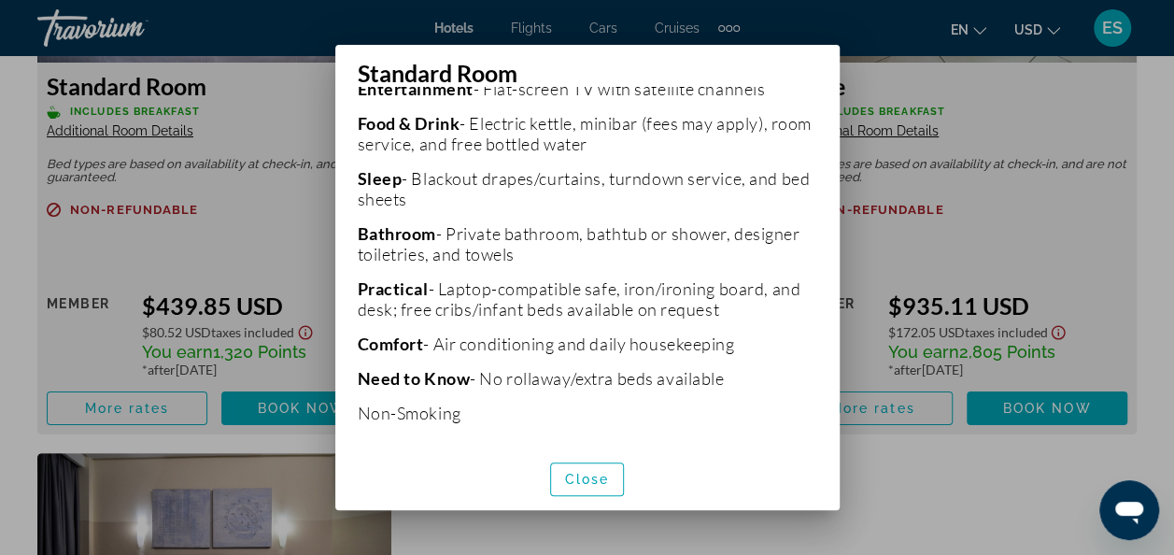
click at [284, 264] on div at bounding box center [587, 277] width 1174 height 555
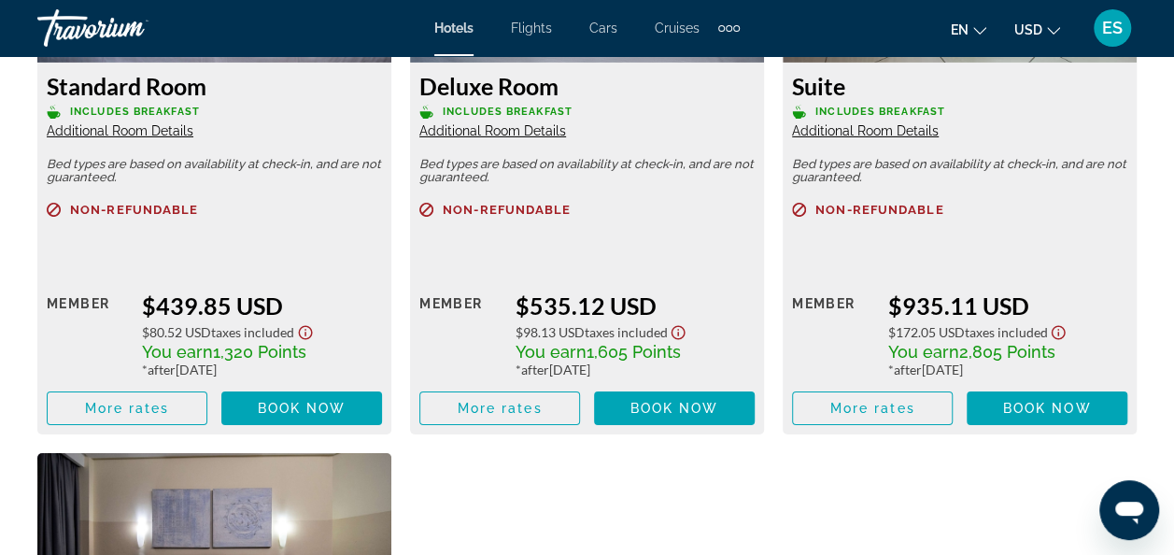
click at [503, 135] on span "Additional Room Details" at bounding box center [492, 130] width 147 height 15
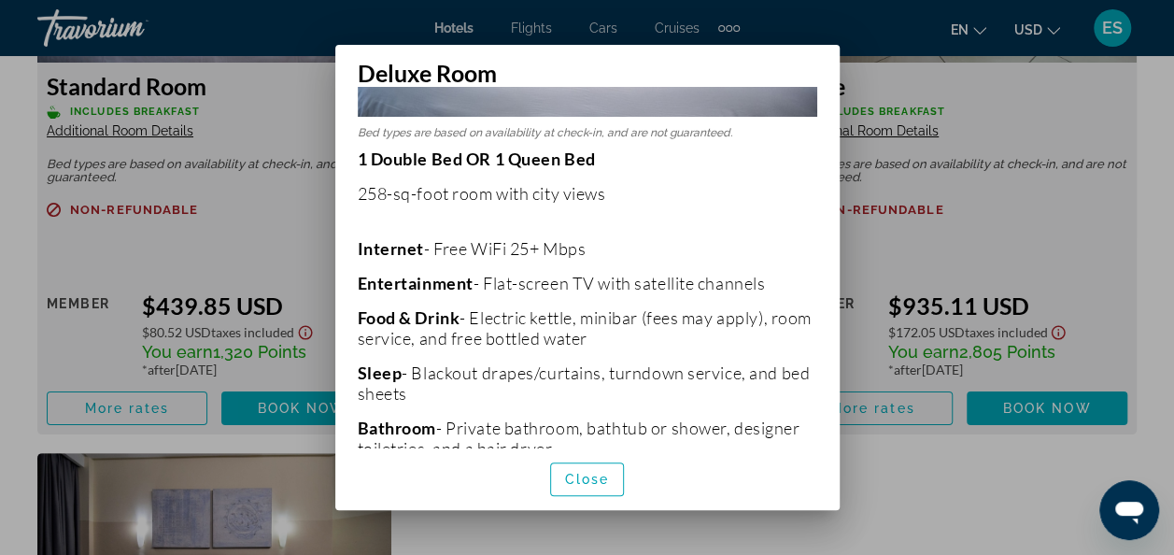
scroll to position [252, 0]
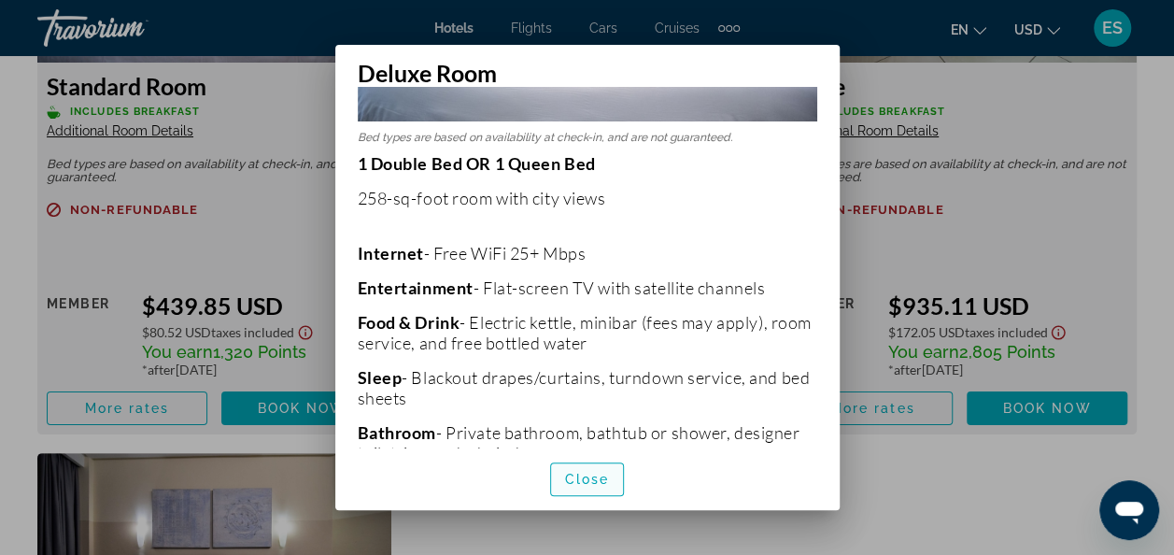
click at [597, 490] on span "button" at bounding box center [587, 479] width 73 height 45
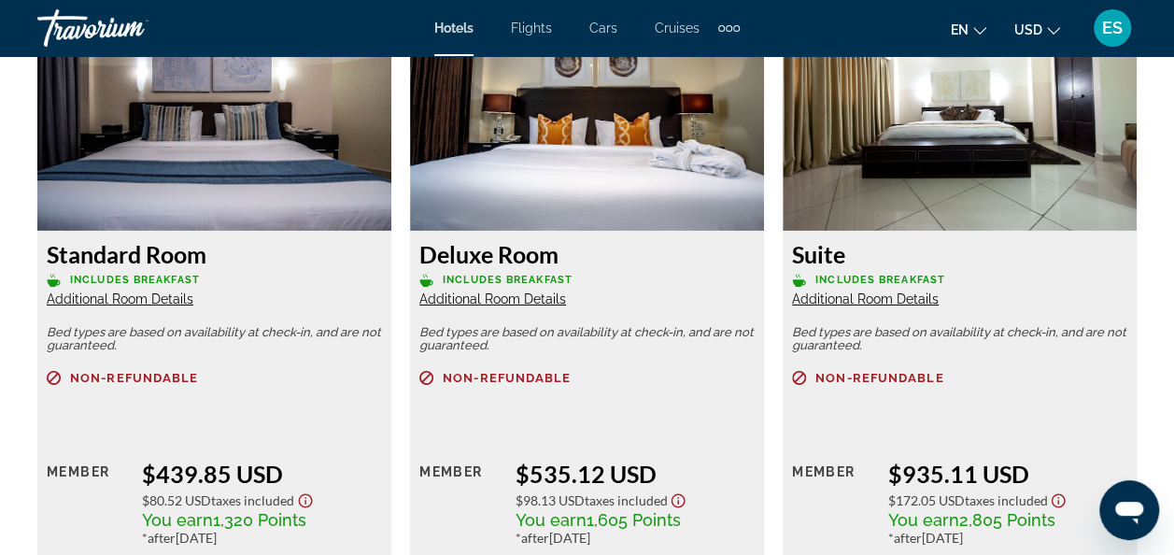
scroll to position [2892, 0]
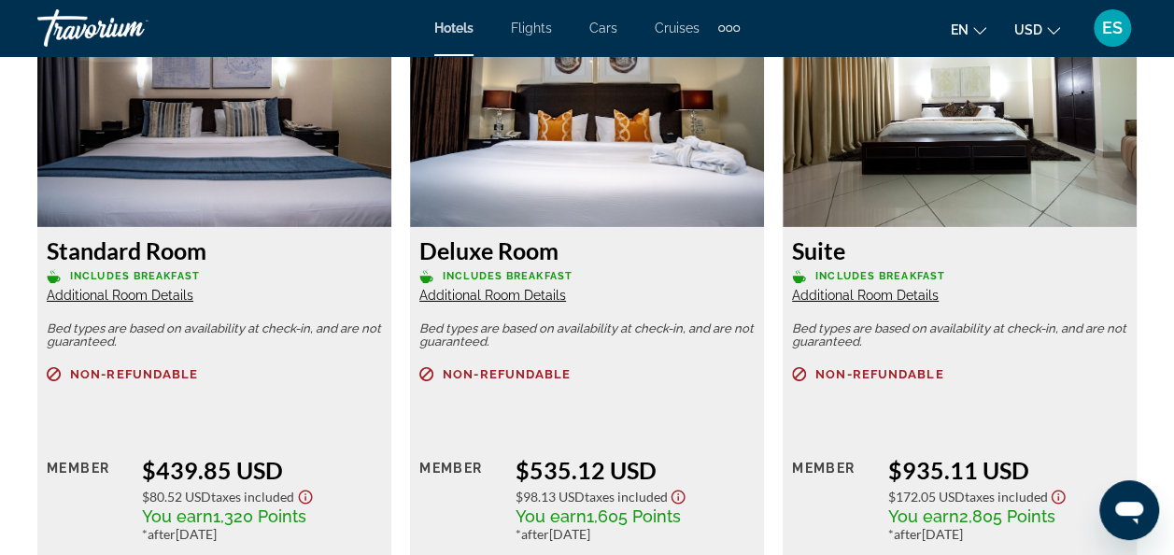
click at [916, 298] on span "Additional Room Details" at bounding box center [865, 295] width 147 height 15
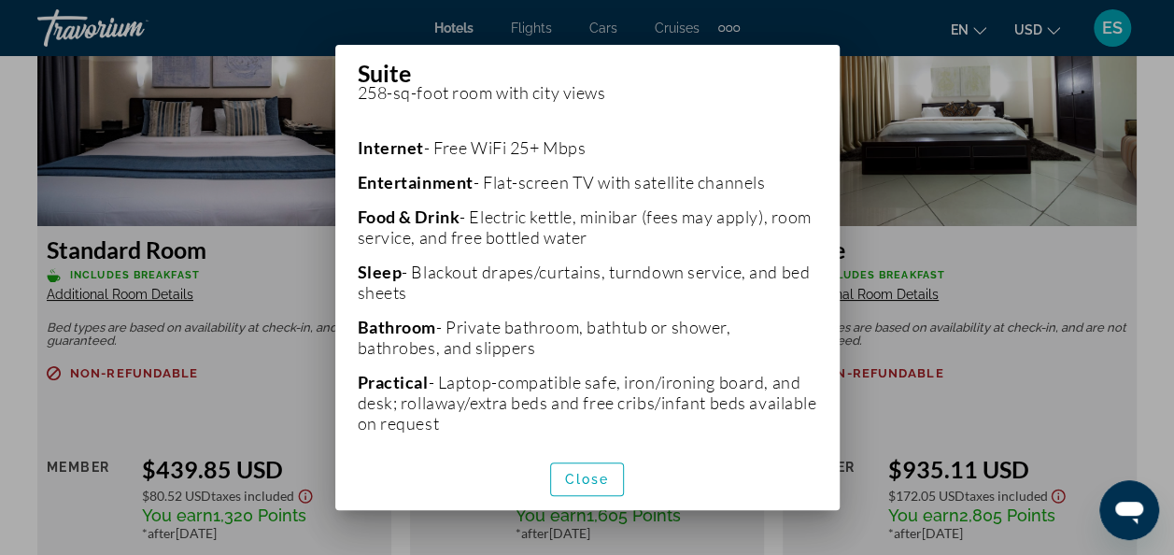
scroll to position [406, 0]
click at [596, 475] on span "Close" at bounding box center [587, 479] width 45 height 15
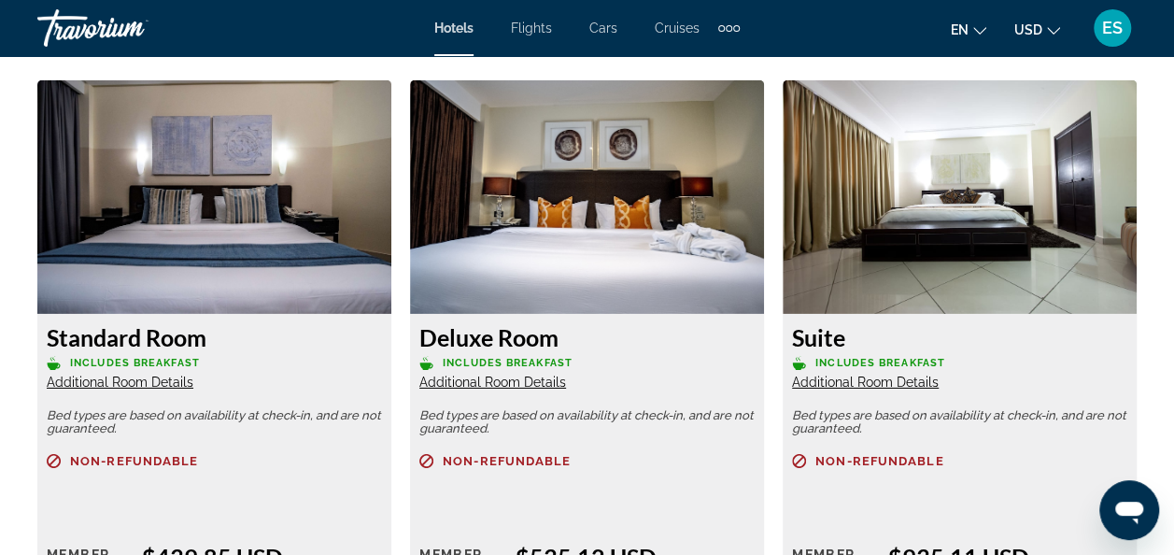
scroll to position [2810, 0]
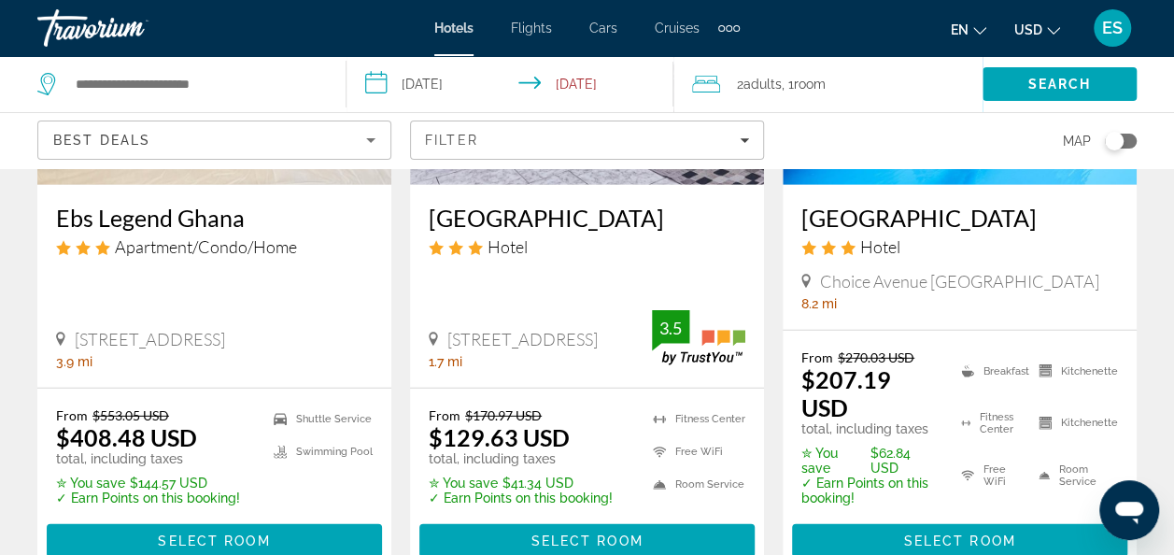
scroll to position [2506, 0]
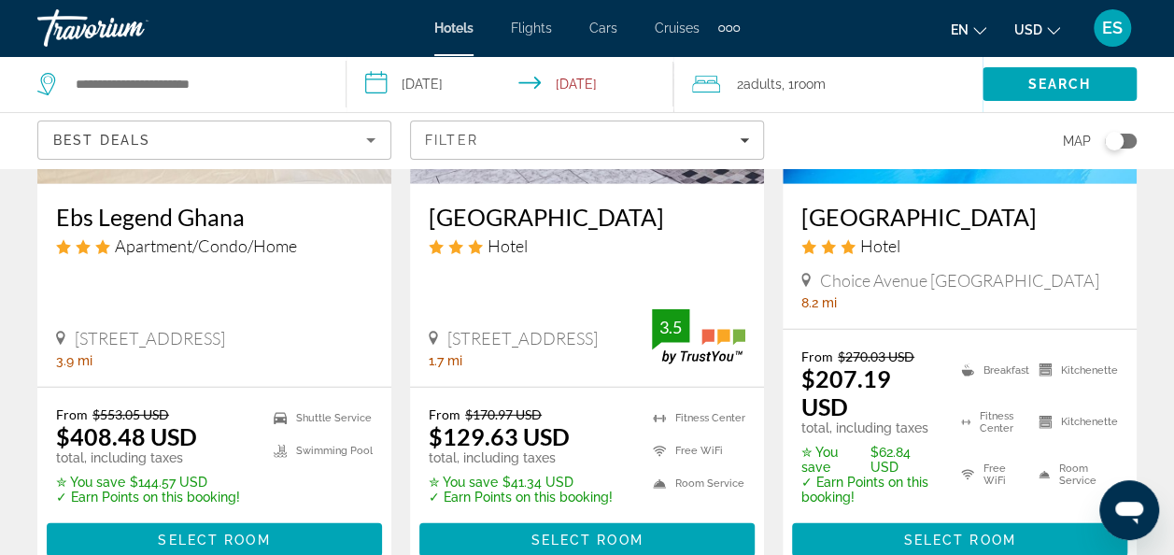
click at [625, 96] on input "**********" at bounding box center [514, 87] width 335 height 62
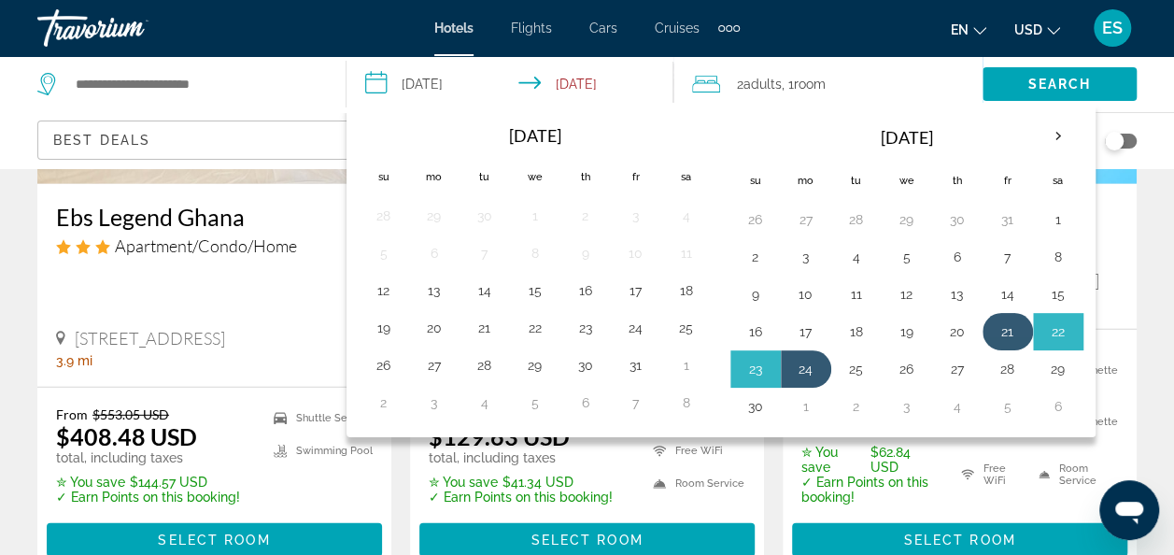
click at [1001, 331] on button "21" at bounding box center [1008, 332] width 30 height 26
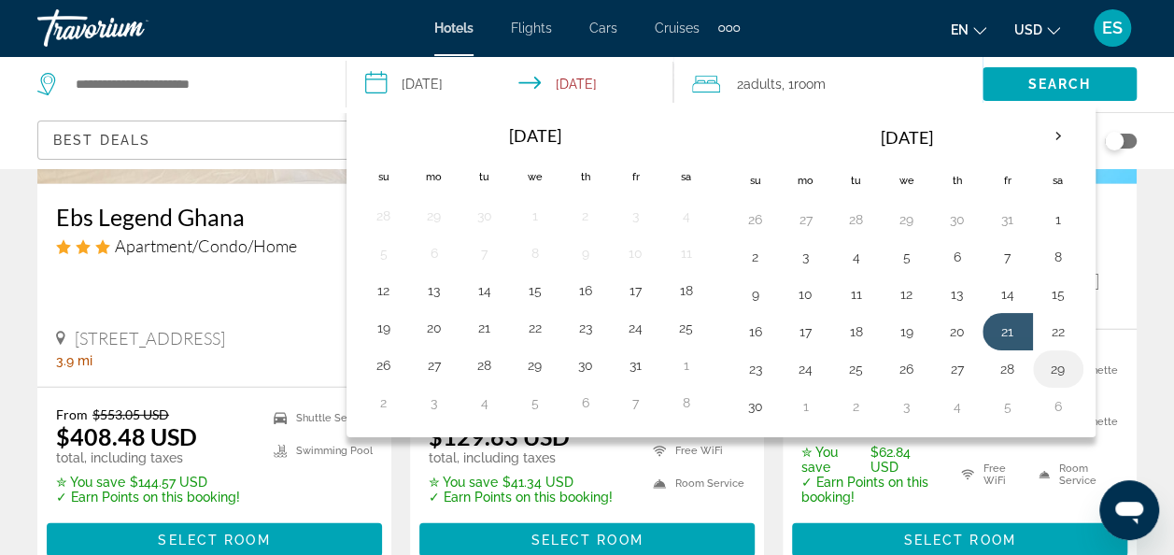
click at [1048, 368] on button "29" at bounding box center [1059, 369] width 30 height 26
type input "**********"
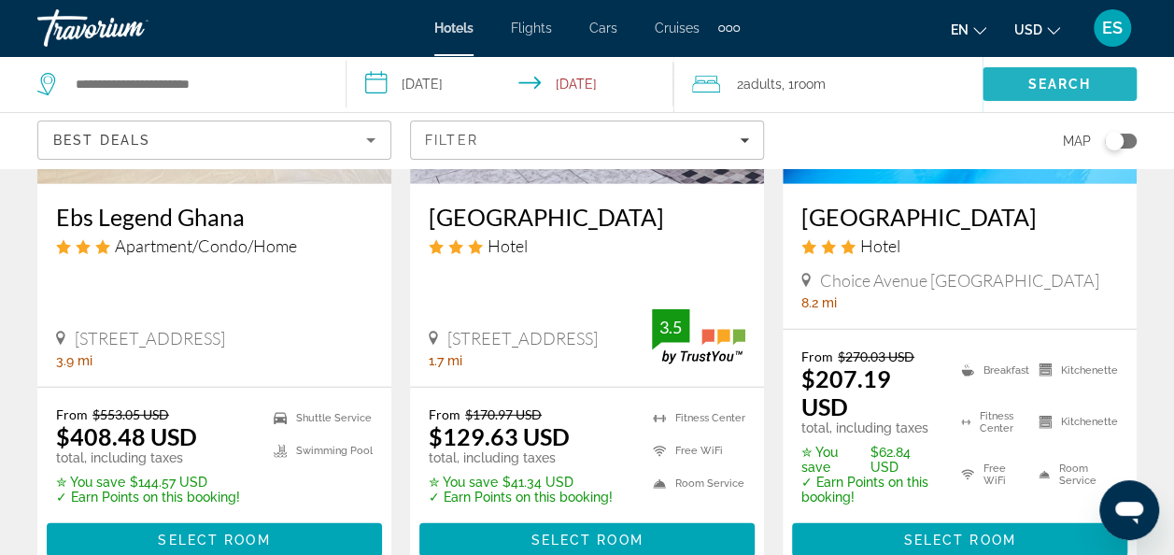
click at [1064, 82] on span "Search" at bounding box center [1061, 84] width 64 height 15
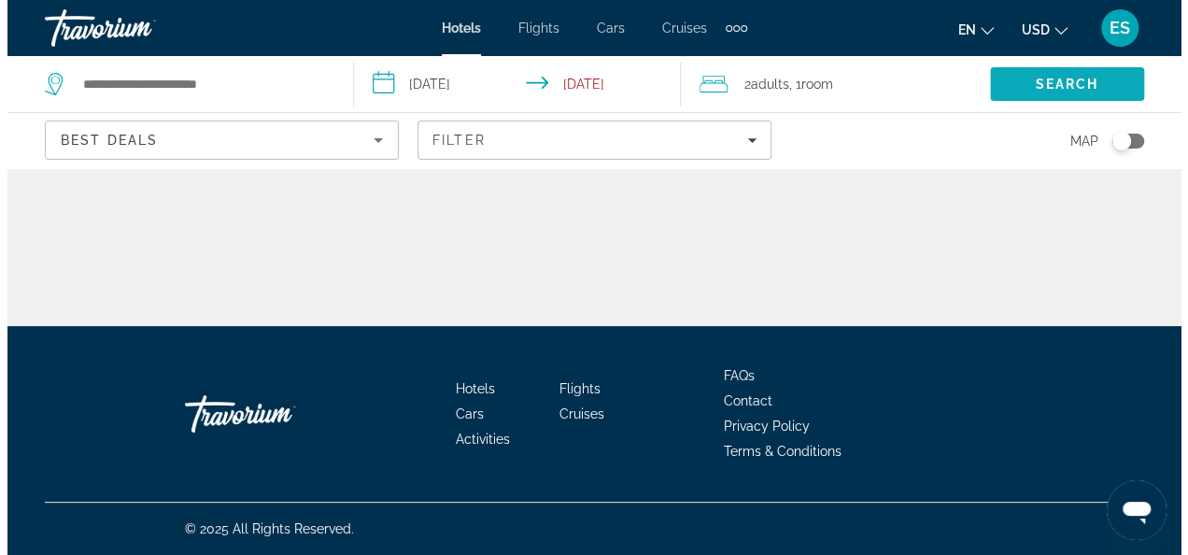
scroll to position [0, 0]
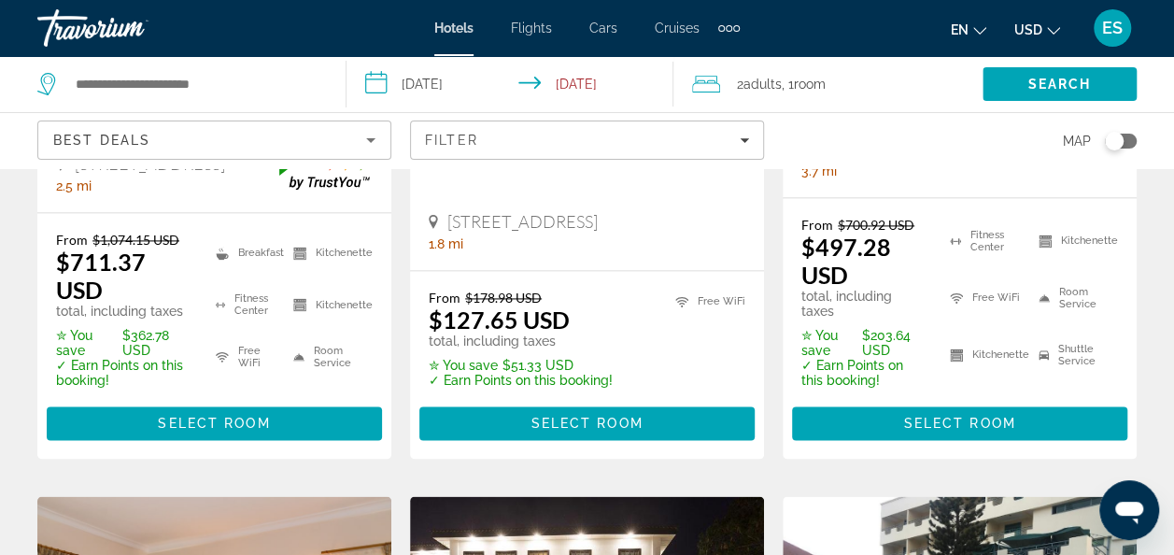
scroll to position [1216, 0]
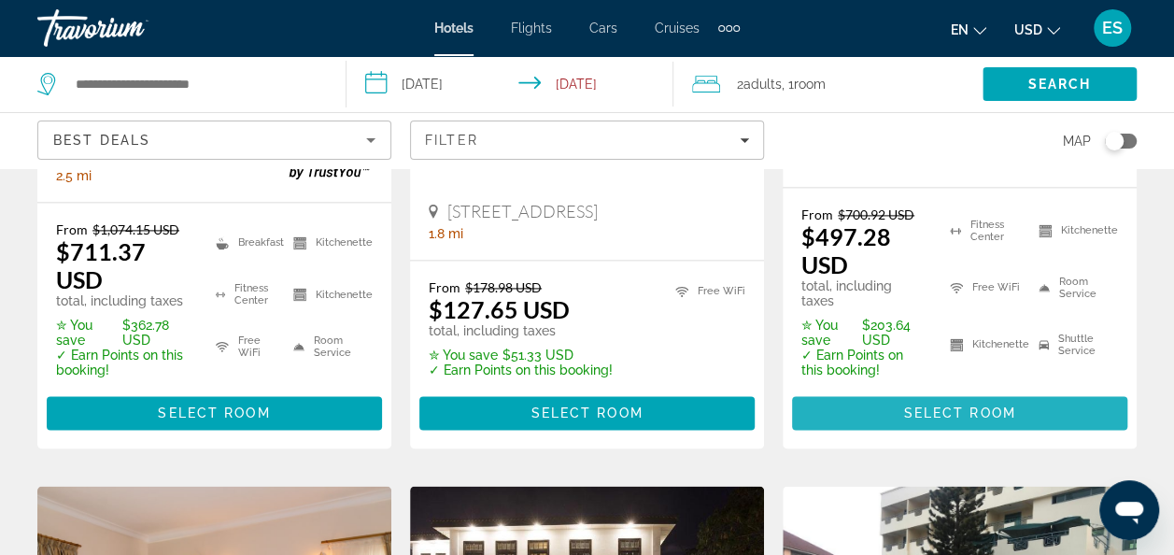
click at [953, 402] on span "Main content" at bounding box center [959, 413] width 335 height 45
